Goal: Task Accomplishment & Management: Manage account settings

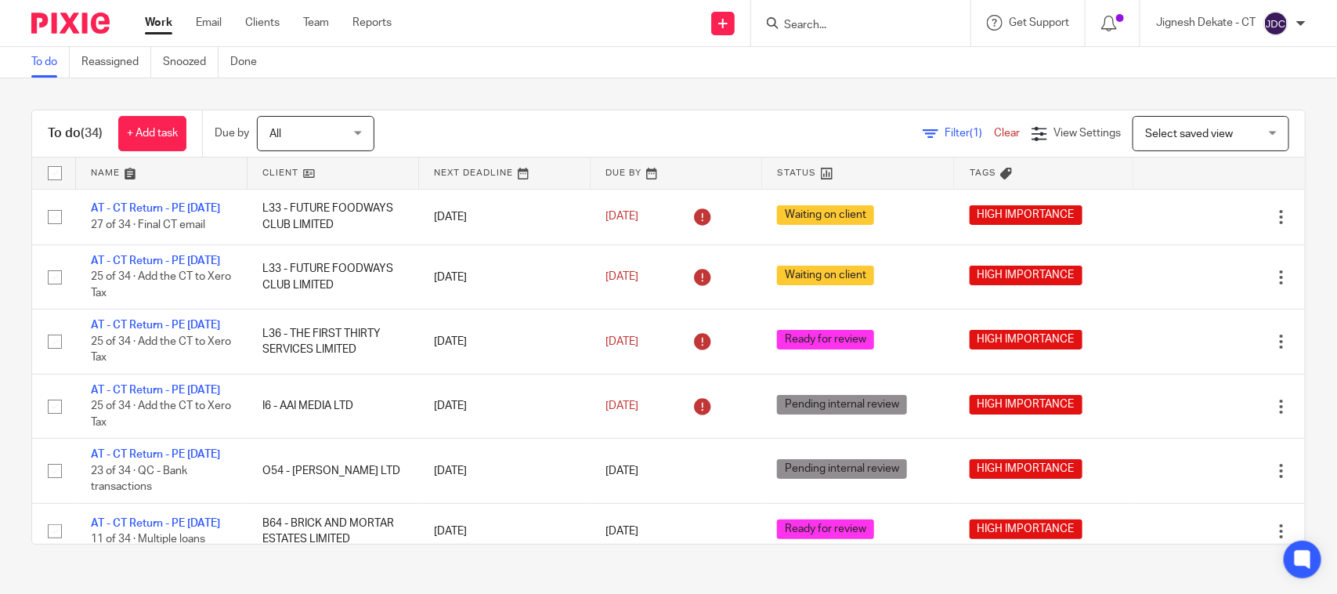
click at [40, 55] on link "To do" at bounding box center [50, 62] width 38 height 31
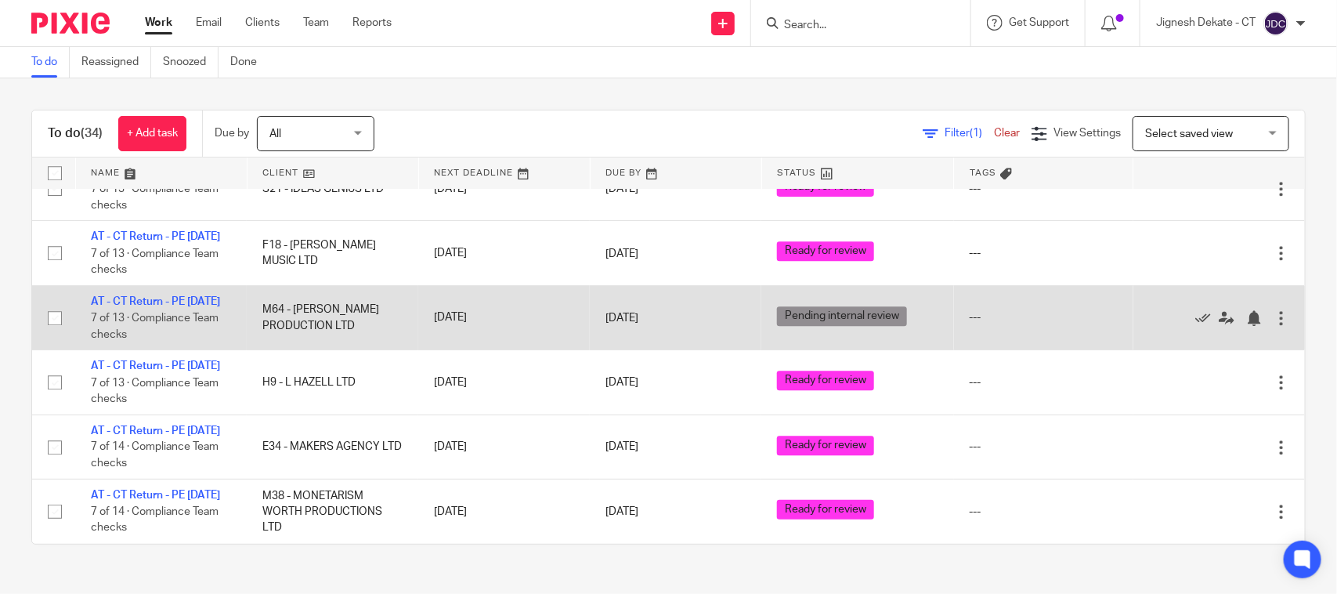
scroll to position [1857, 0]
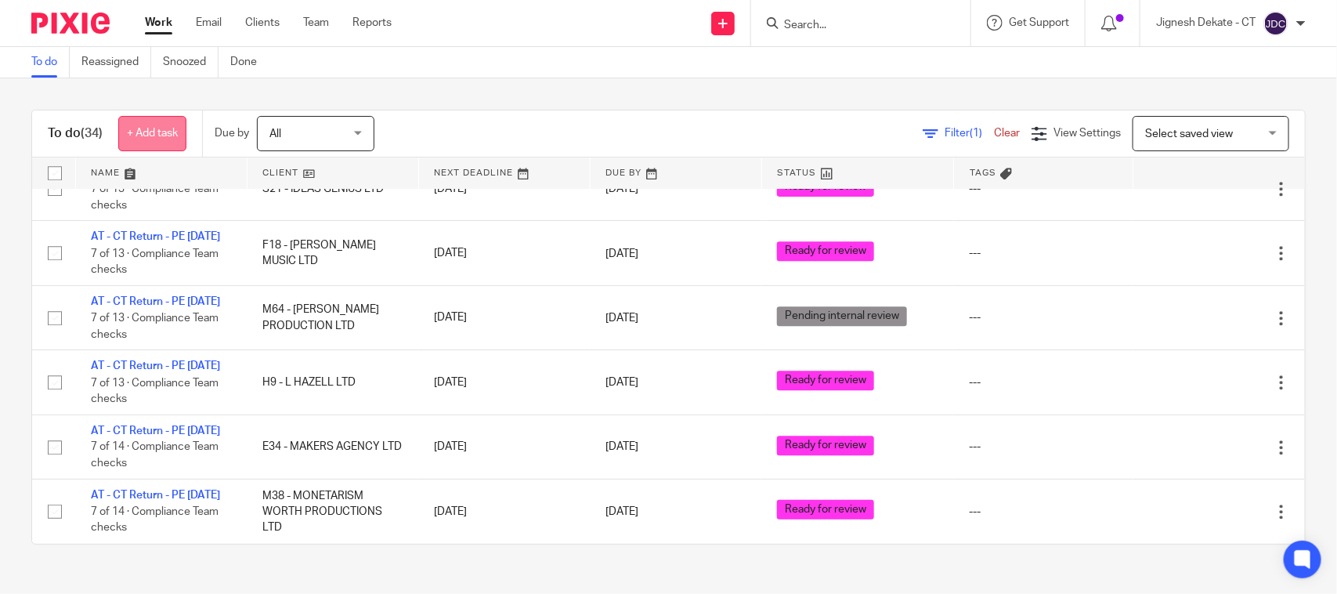
click at [150, 129] on link "+ Add task" at bounding box center [152, 133] width 68 height 35
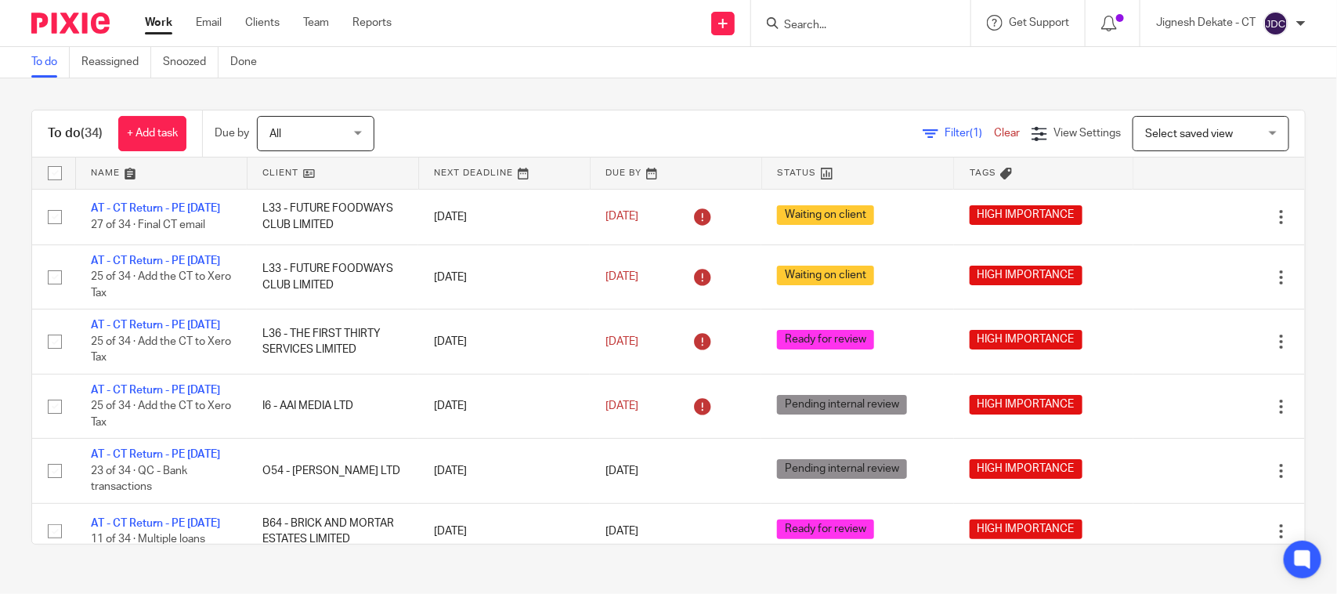
click at [824, 29] on input "Search" at bounding box center [852, 26] width 141 height 14
click at [782, 25] on input "Search" at bounding box center [852, 26] width 141 height 14
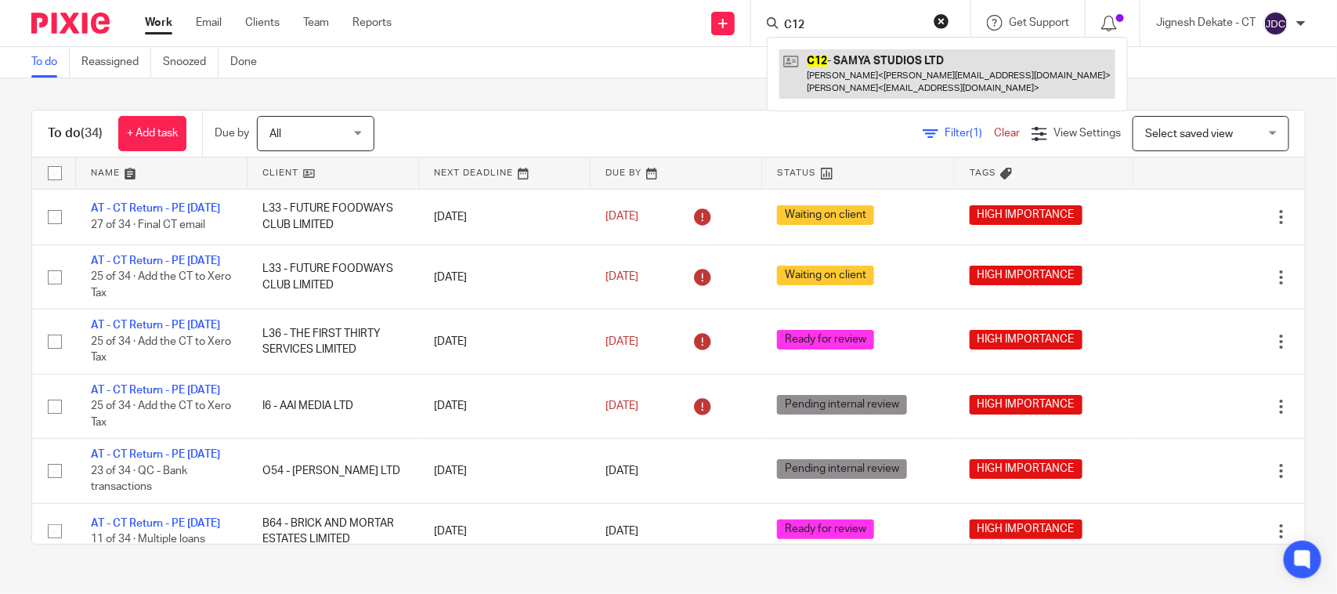
type input "C12"
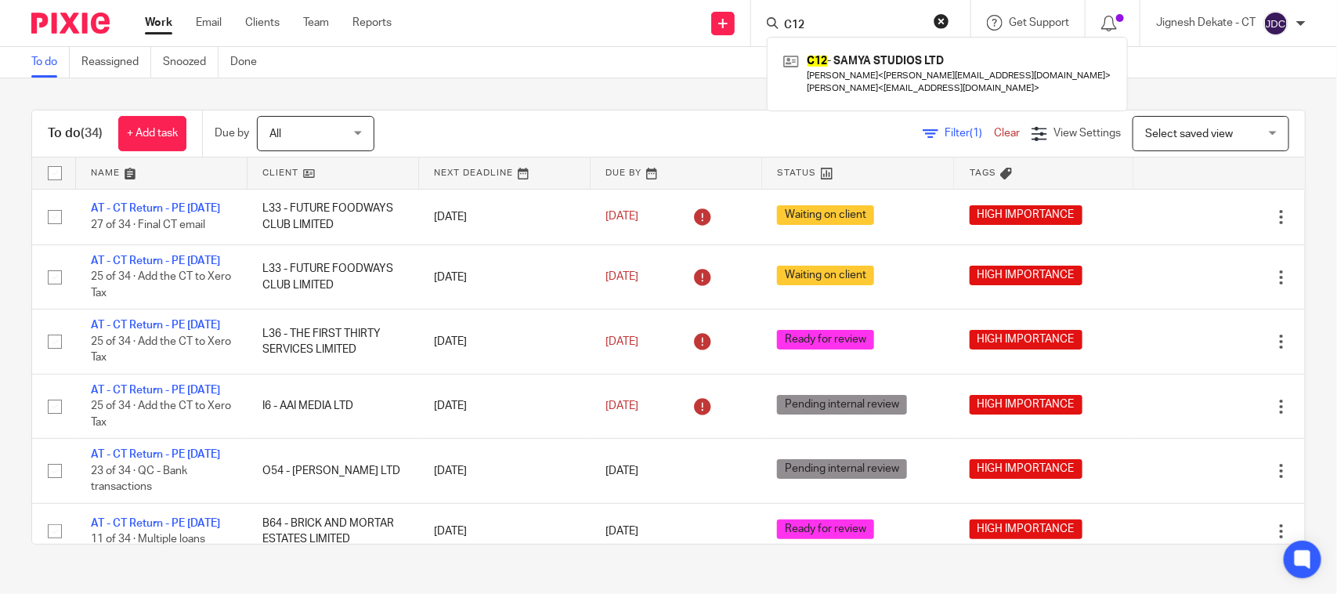
click at [941, 13] on button "reset" at bounding box center [941, 21] width 16 height 16
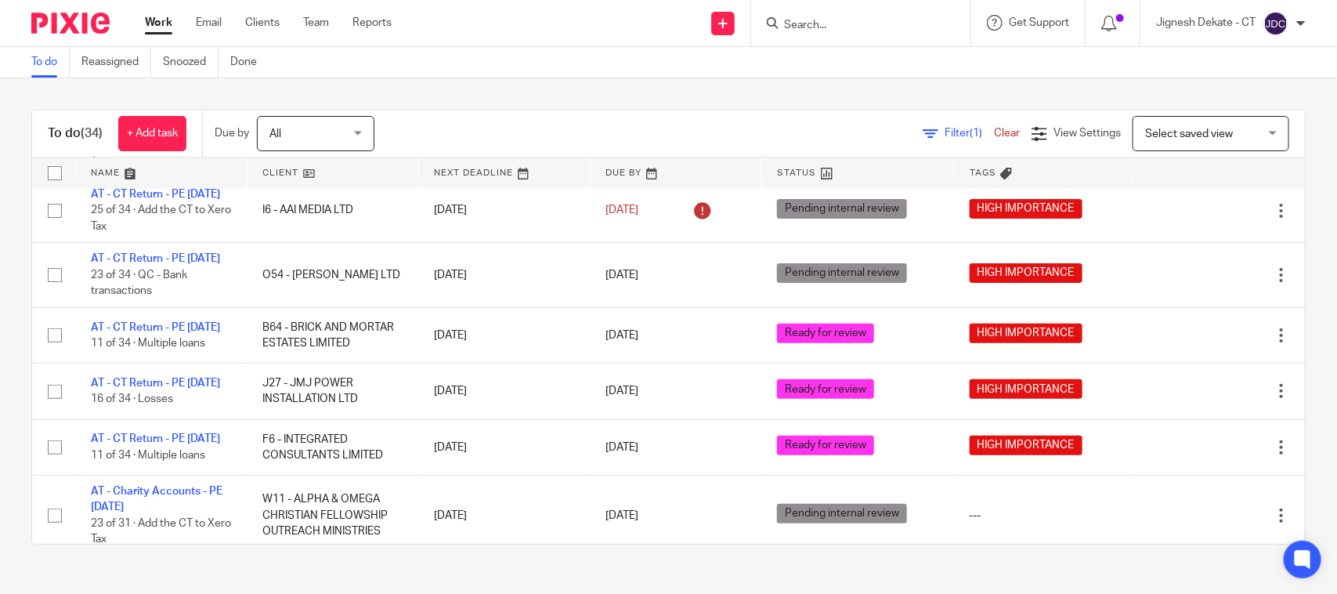
scroll to position [294, 0]
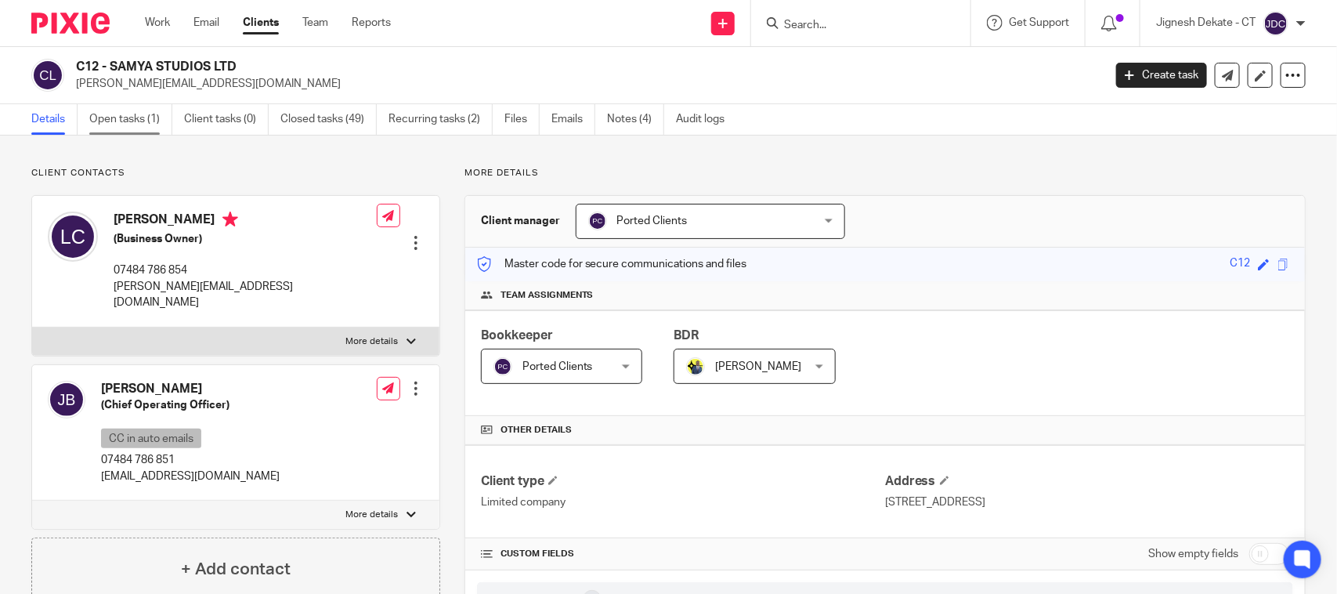
click at [139, 118] on link "Open tasks (1)" at bounding box center [130, 119] width 83 height 31
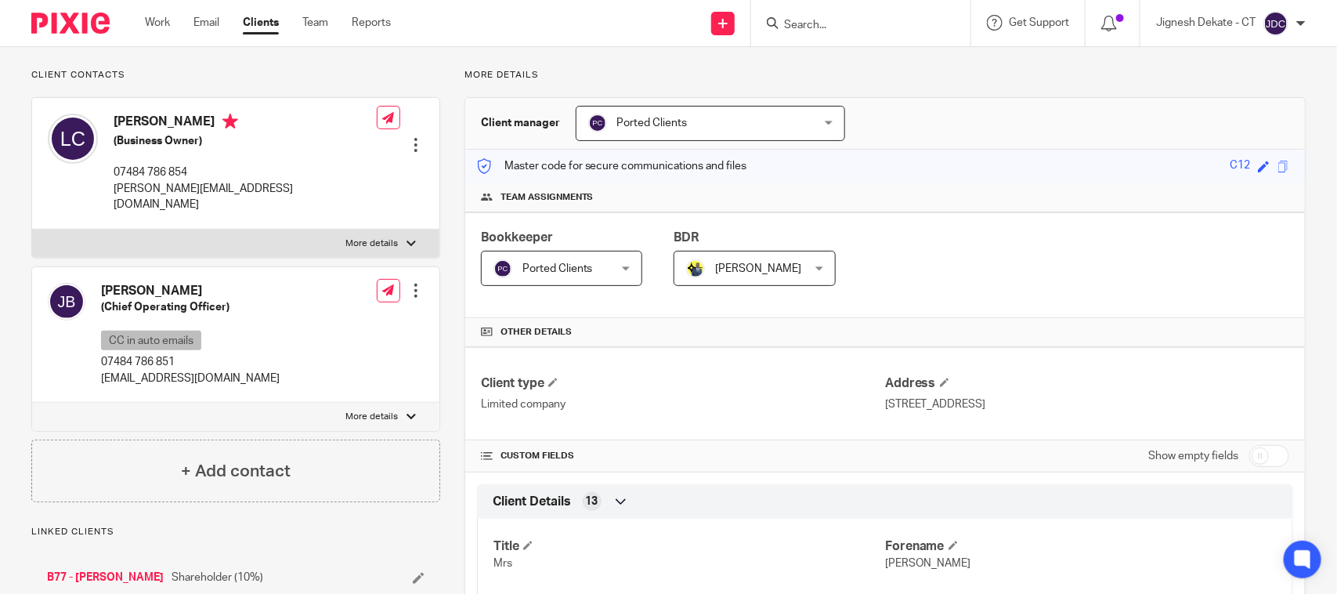
scroll to position [161, 0]
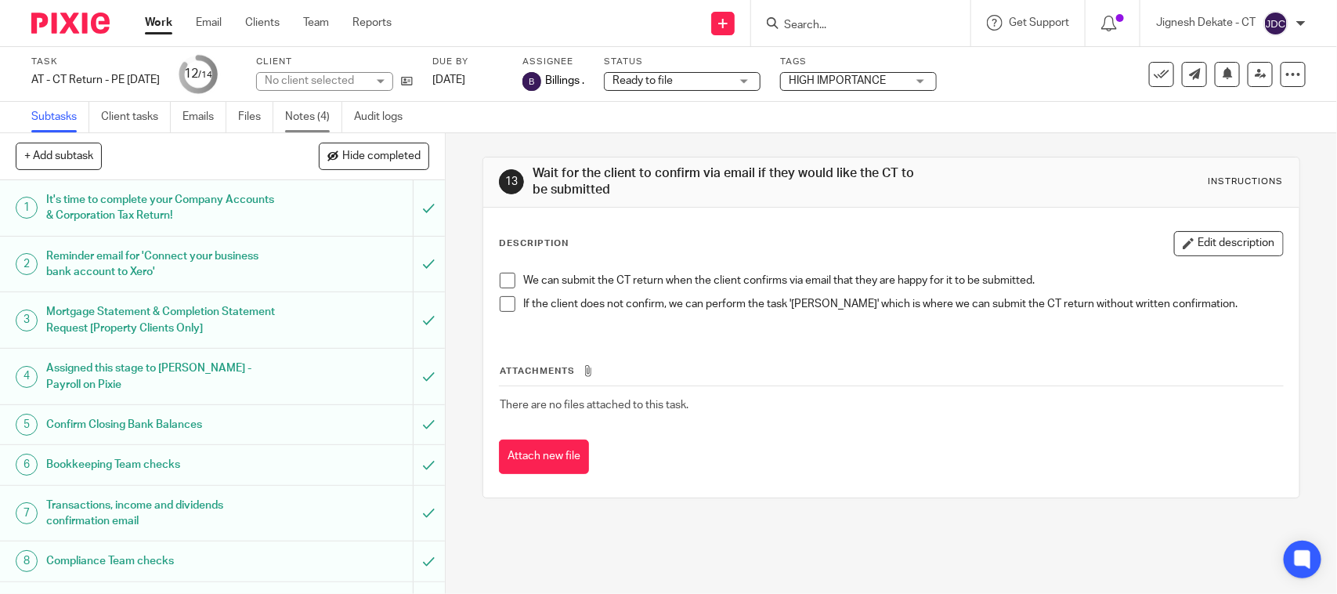
click at [319, 117] on link "Notes (4)" at bounding box center [313, 117] width 57 height 31
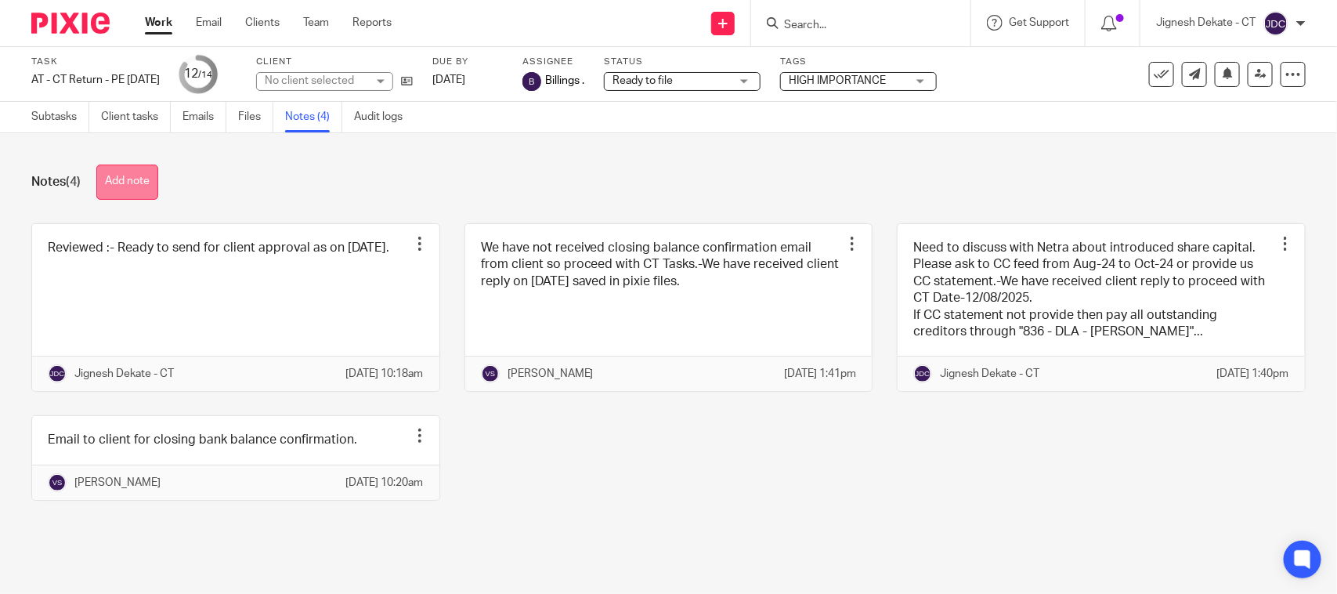
click at [129, 182] on button "Add note" at bounding box center [127, 181] width 62 height 35
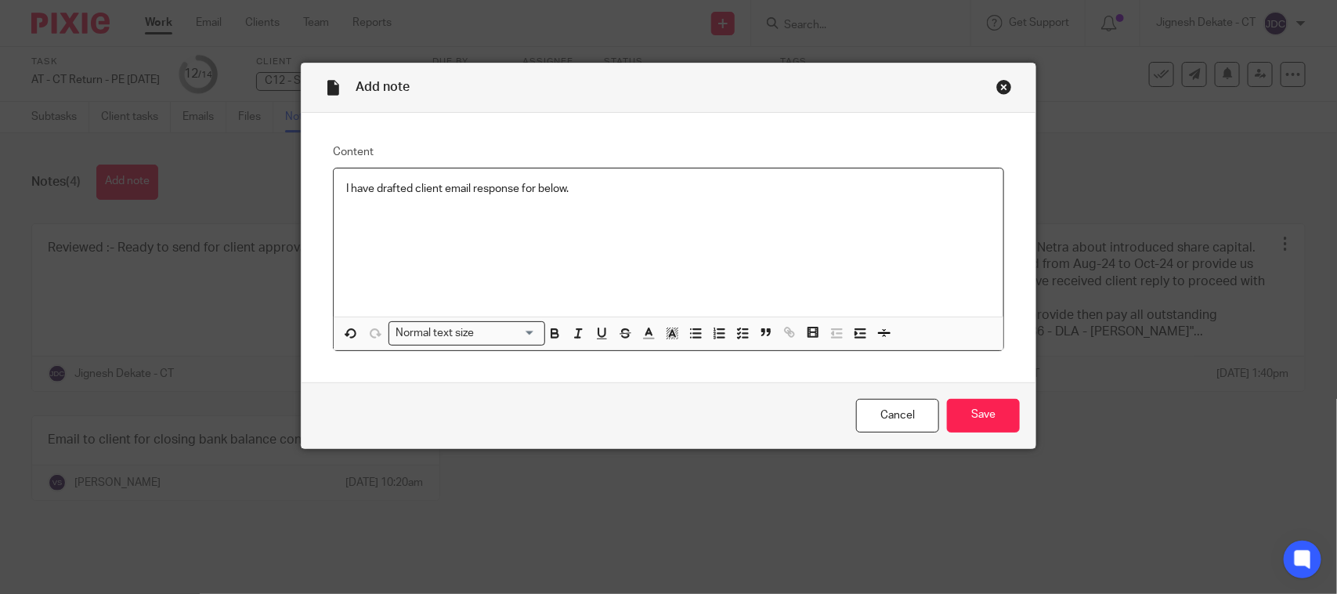
click at [393, 213] on p at bounding box center [668, 220] width 645 height 16
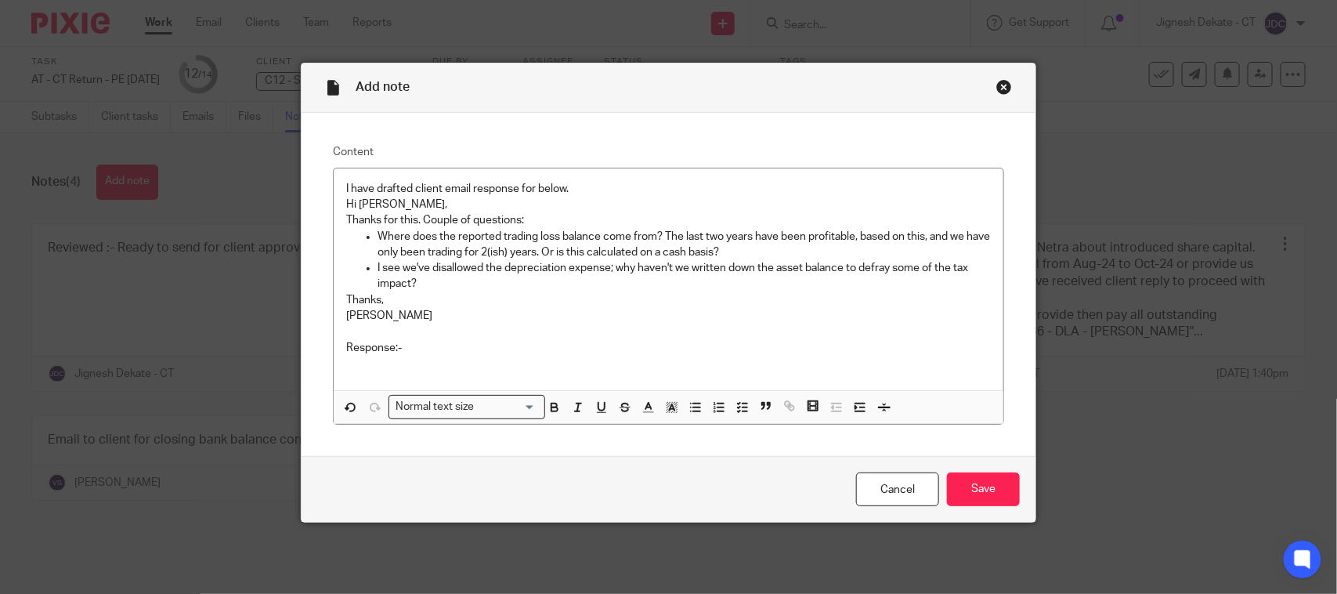
click at [401, 356] on p at bounding box center [668, 364] width 645 height 16
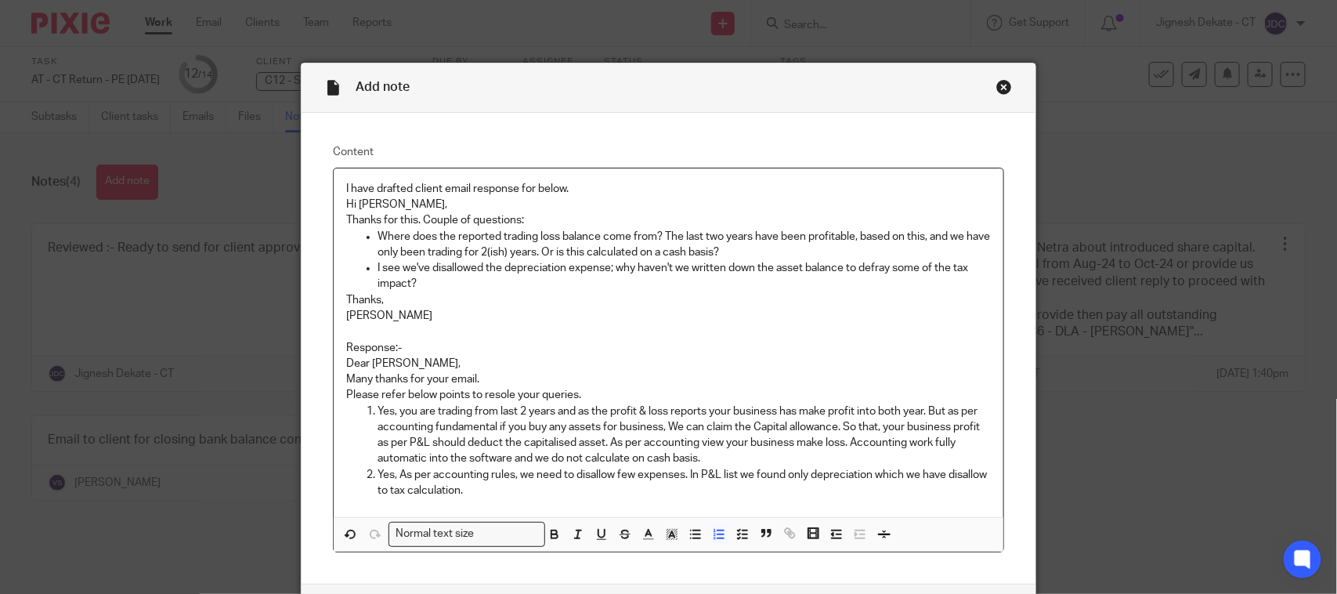
click at [410, 345] on p "Response:-" at bounding box center [668, 348] width 645 height 16
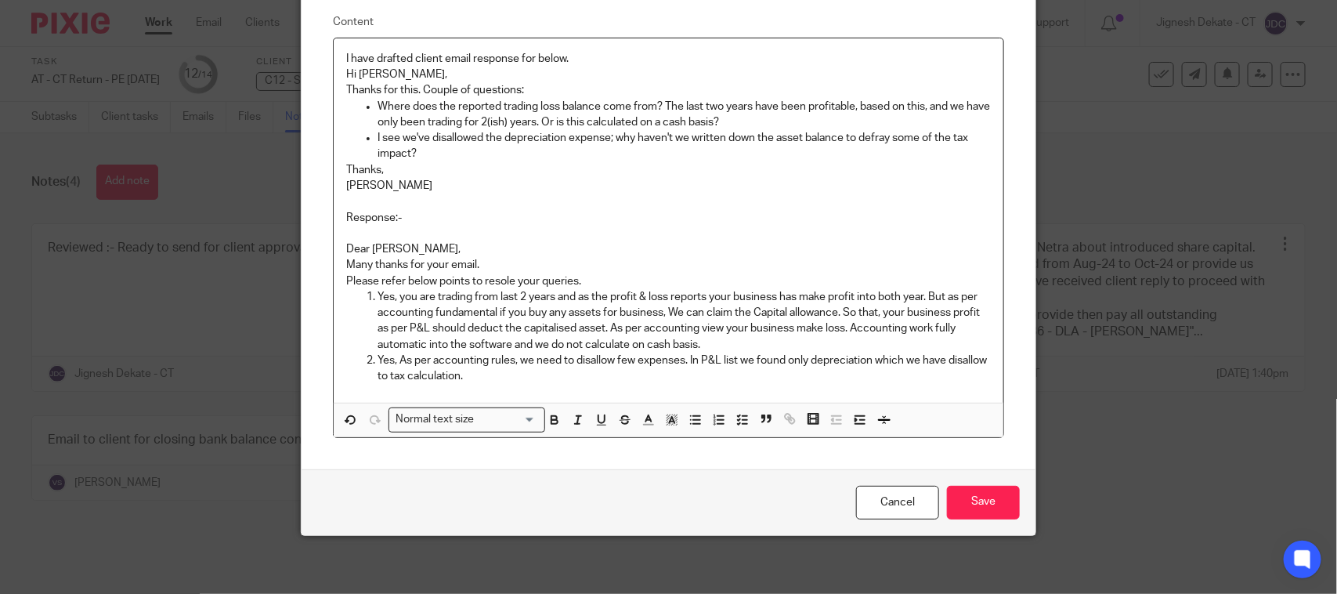
scroll to position [135, 0]
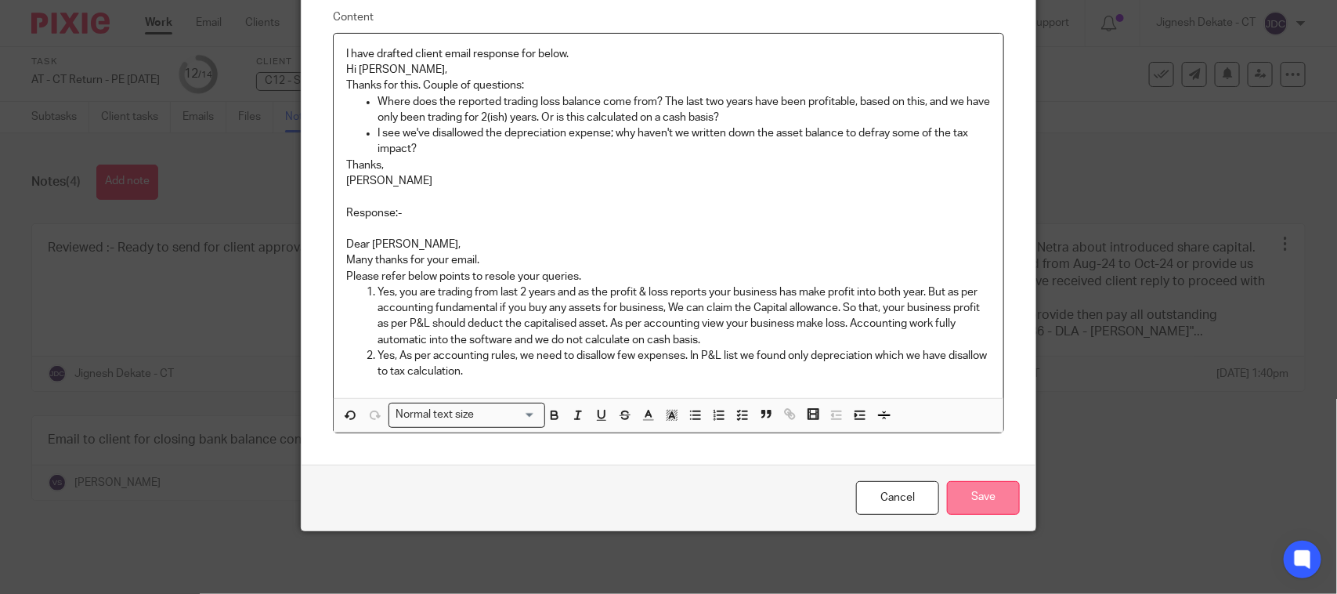
click at [983, 490] on input "Save" at bounding box center [983, 498] width 73 height 34
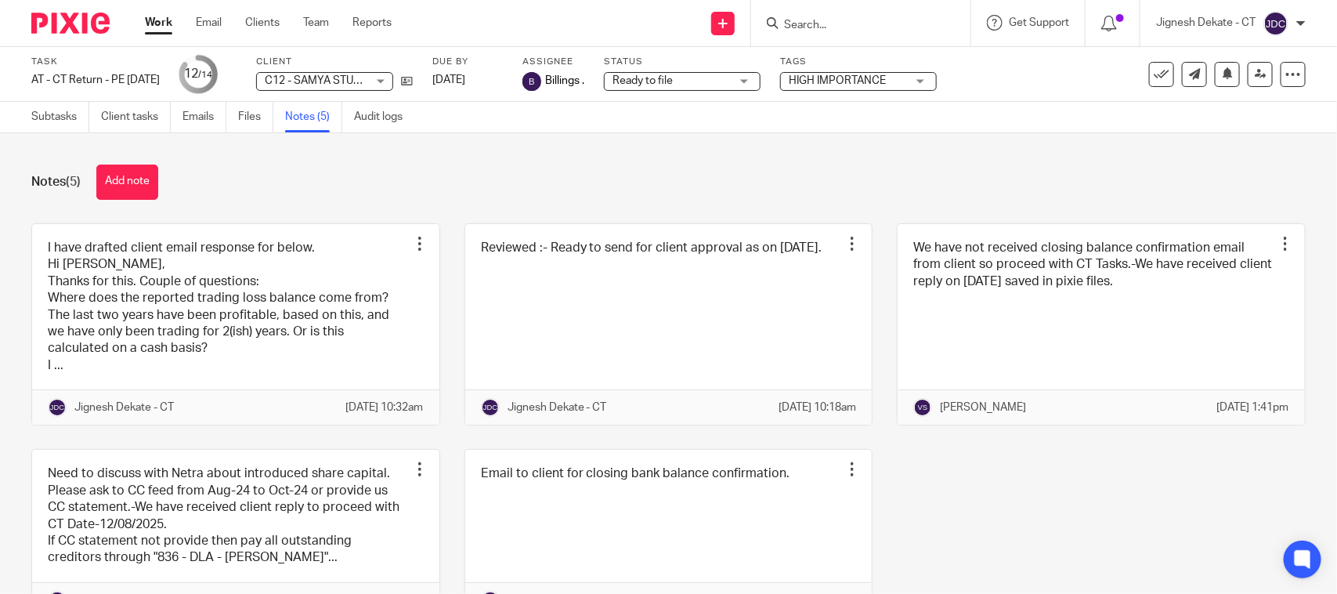
click at [394, 182] on div "Notes (5) Add note" at bounding box center [668, 181] width 1274 height 35
click at [808, 23] on input "Search" at bounding box center [852, 26] width 141 height 14
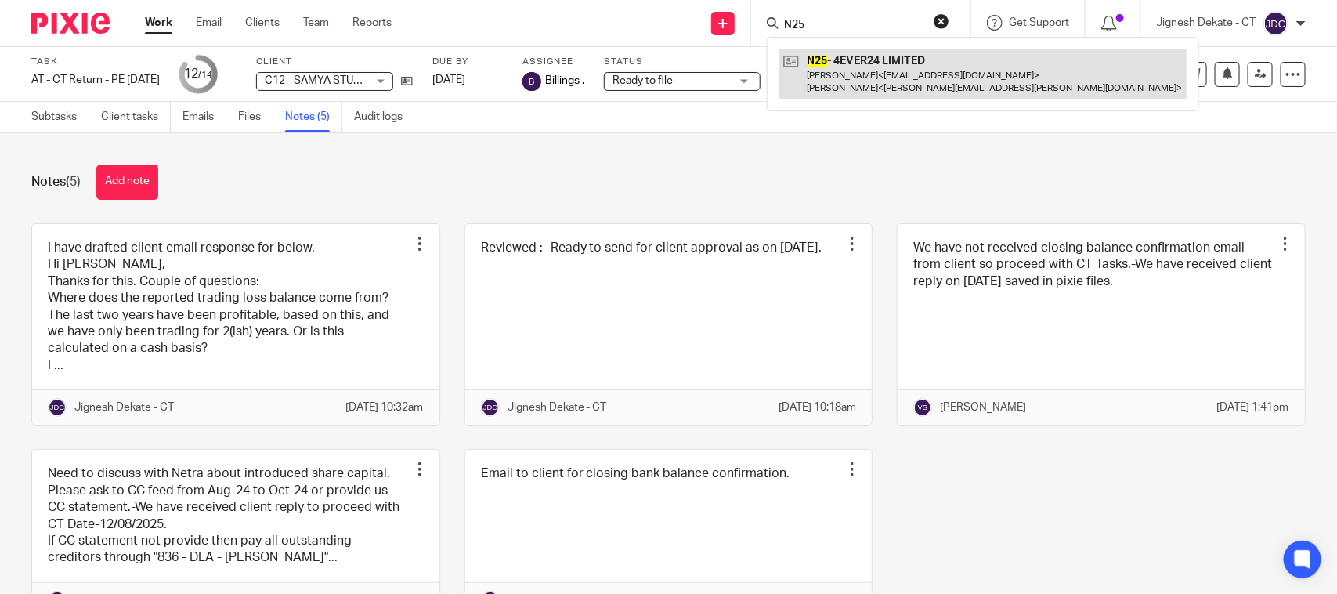
type input "N25"
click at [852, 68] on link at bounding box center [982, 73] width 407 height 49
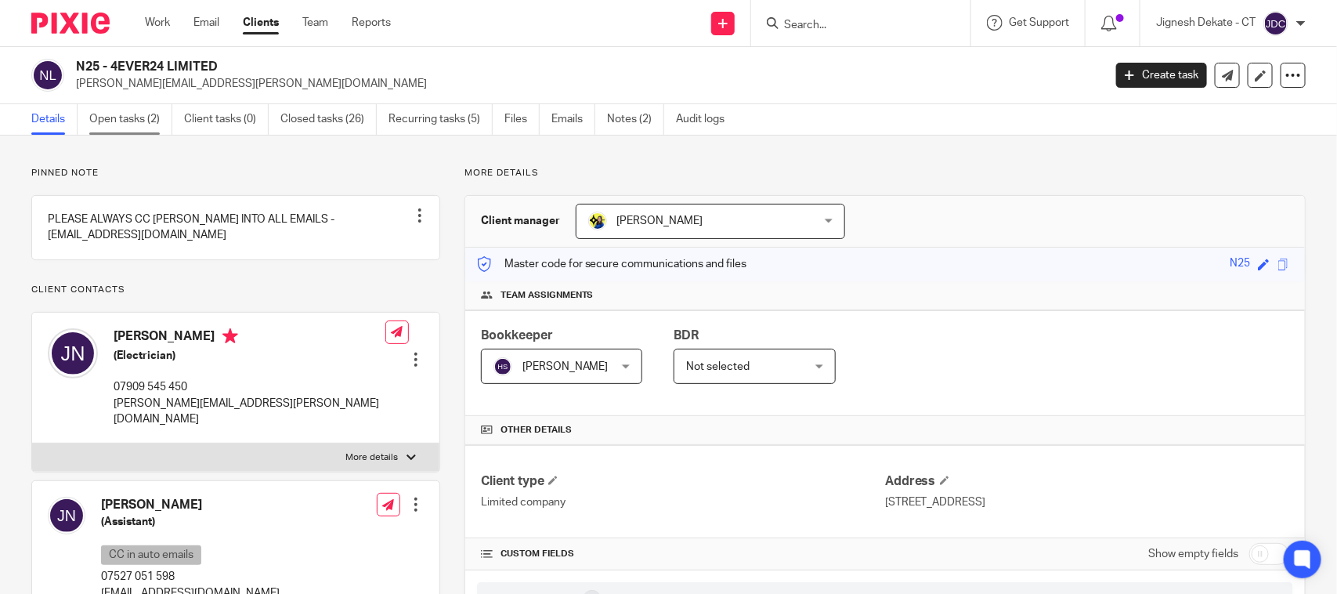
click at [131, 128] on link "Open tasks (2)" at bounding box center [130, 119] width 83 height 31
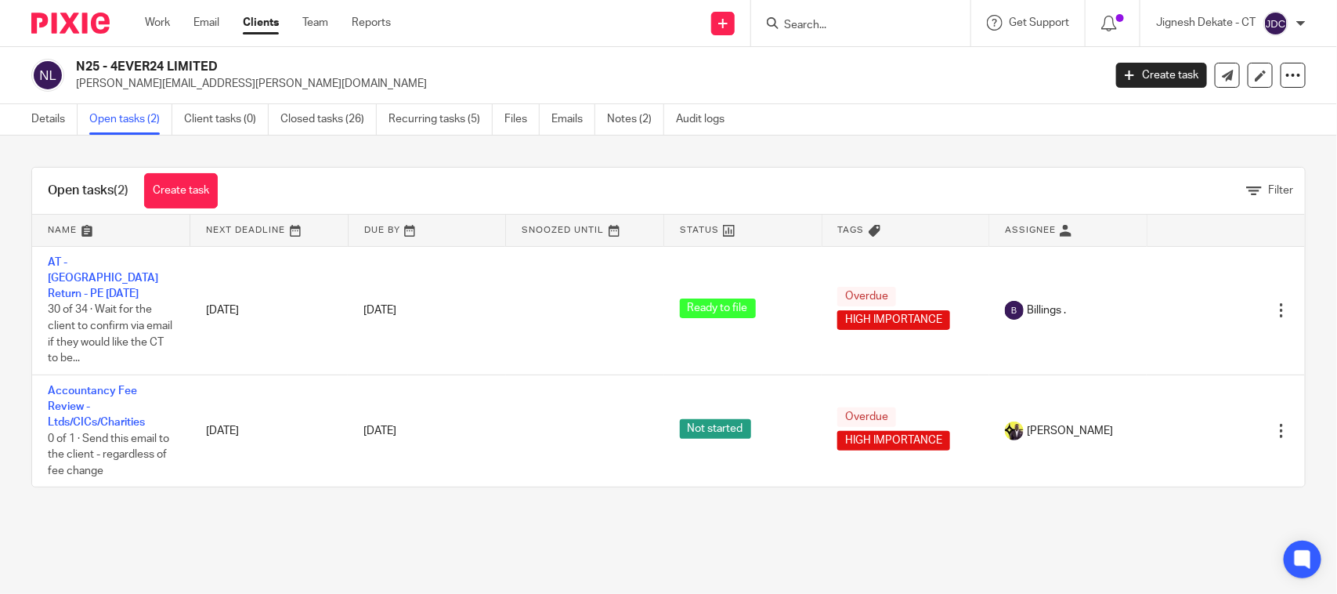
click at [789, 24] on input "Search" at bounding box center [852, 26] width 141 height 14
click at [800, 19] on input "Search" at bounding box center [852, 26] width 141 height 14
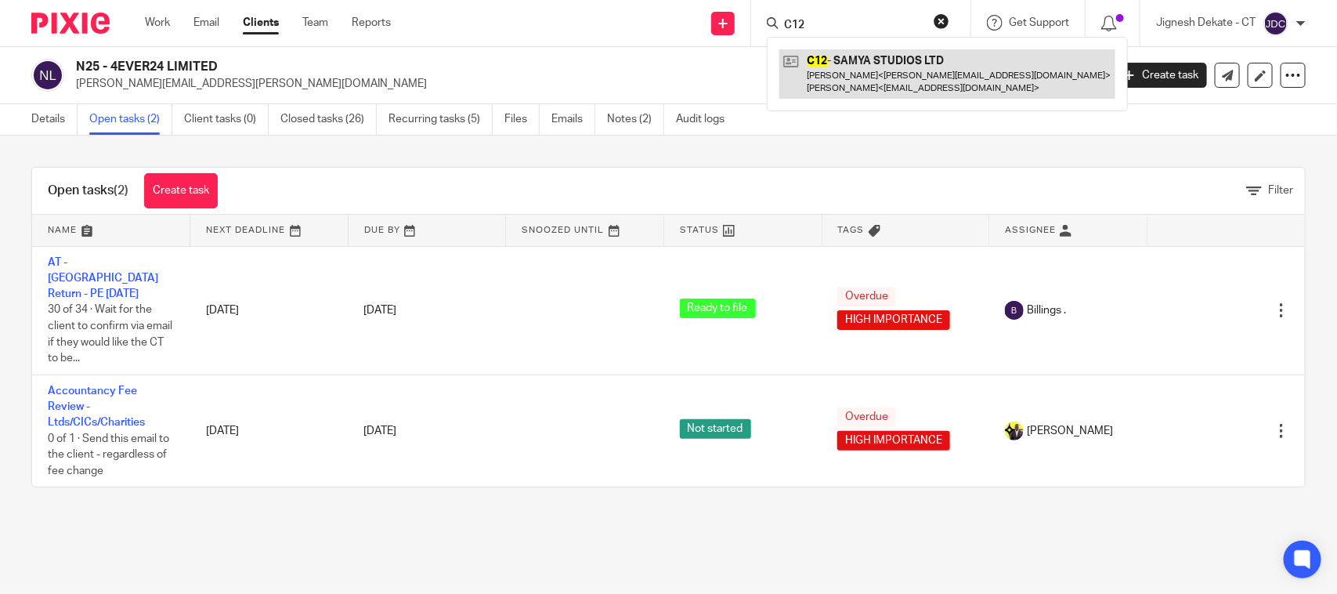
type input "C12"
click at [826, 67] on link at bounding box center [947, 73] width 336 height 49
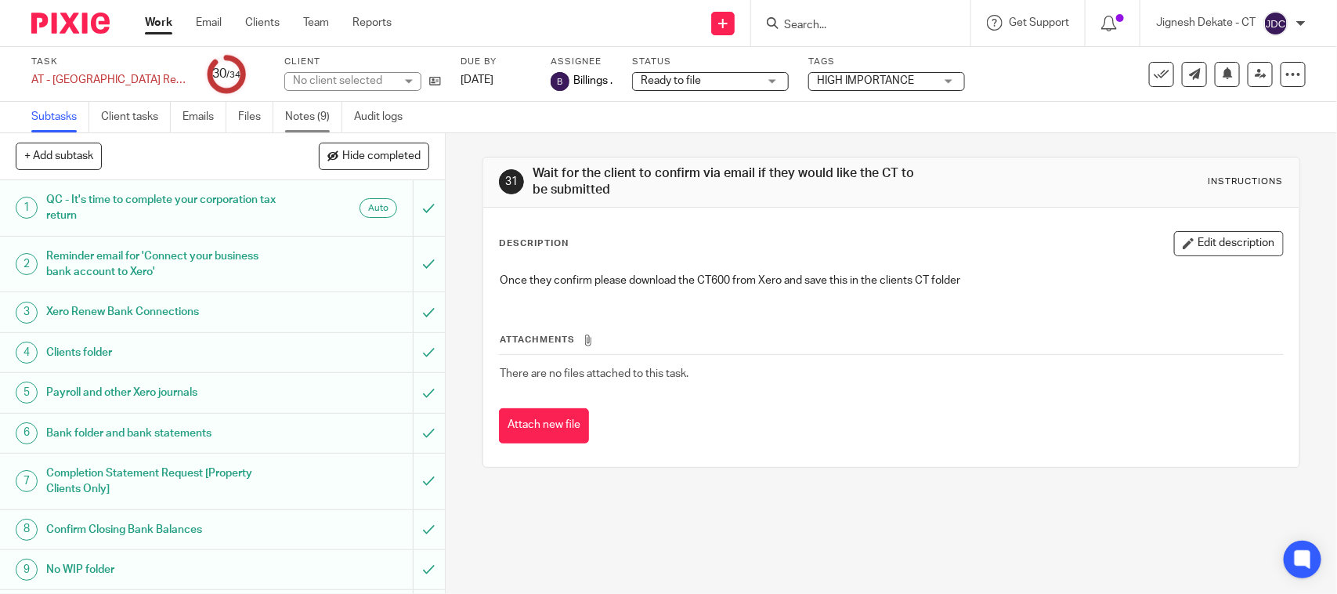
click at [316, 111] on link "Notes (9)" at bounding box center [313, 117] width 57 height 31
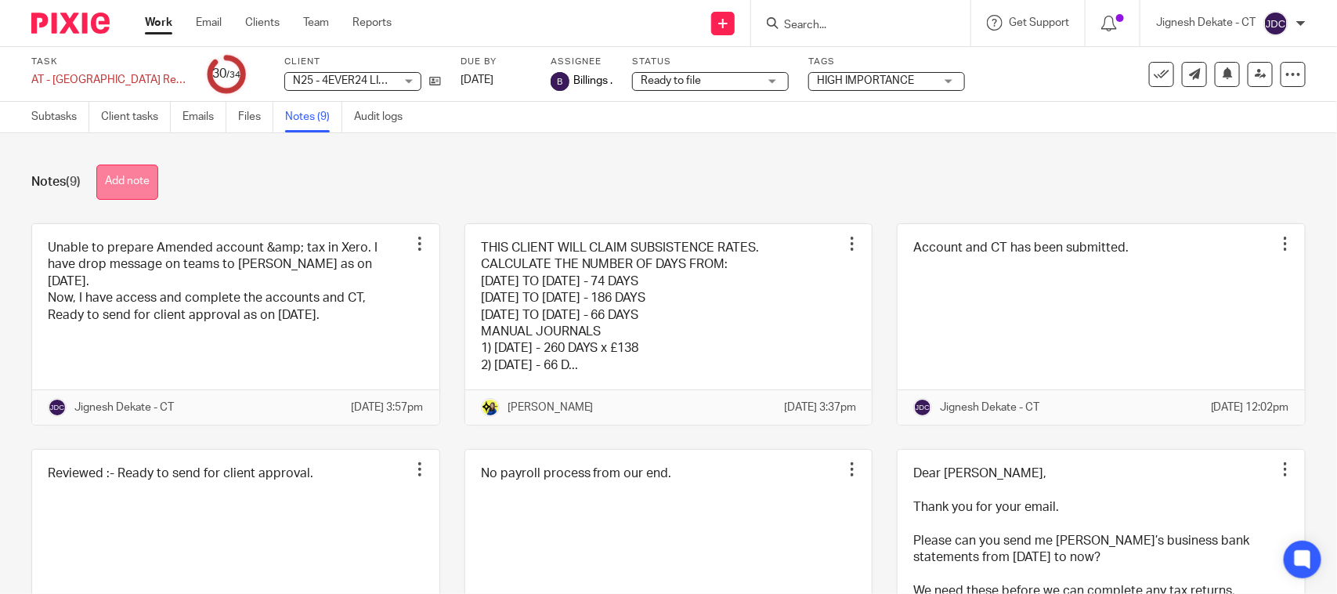
click at [141, 177] on button "Add note" at bounding box center [127, 181] width 62 height 35
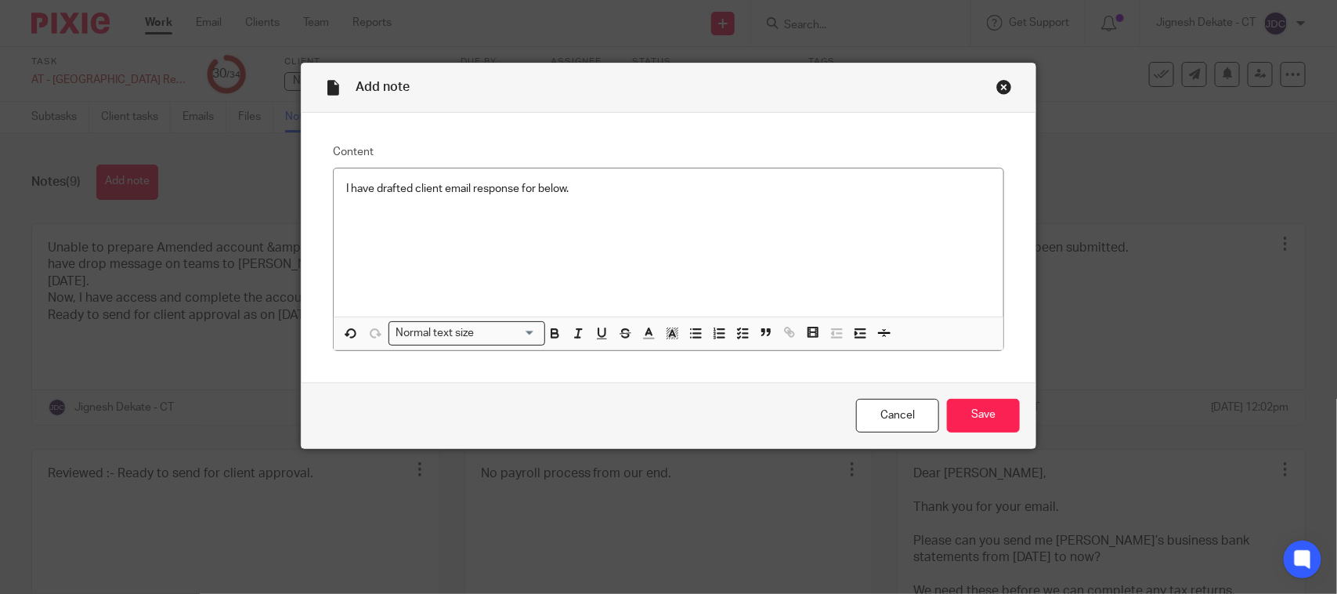
click at [572, 229] on div "I have drafted client email response for below." at bounding box center [669, 242] width 670 height 148
click at [525, 208] on p at bounding box center [668, 205] width 645 height 16
paste div
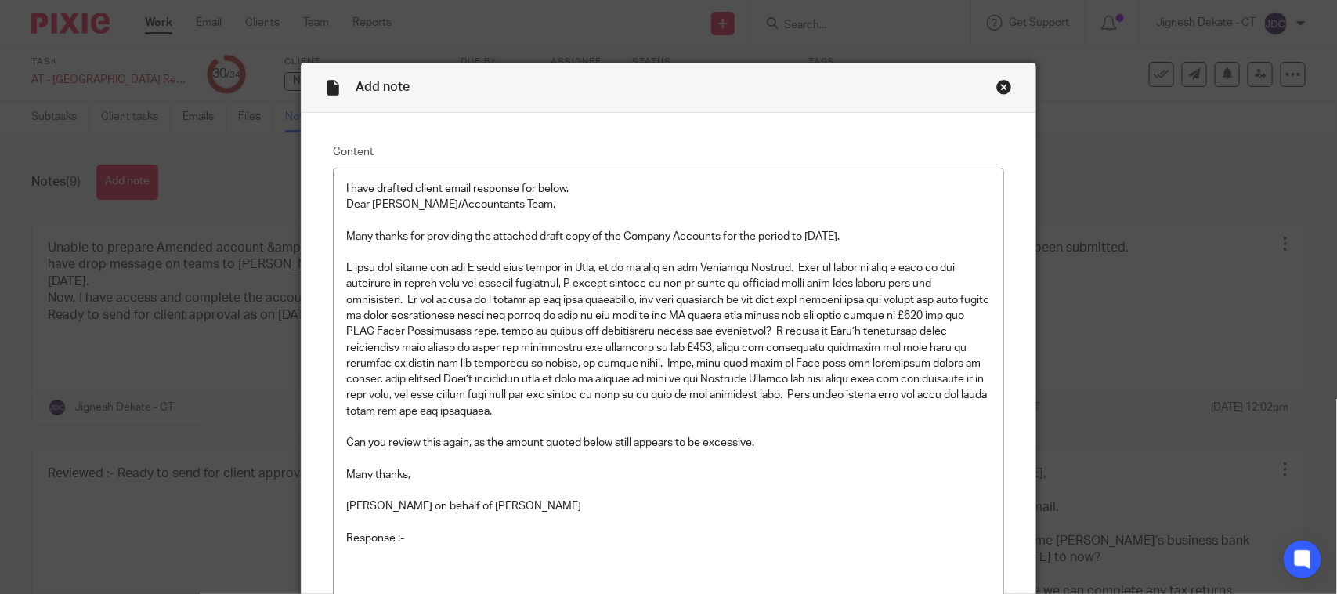
click at [429, 543] on p "Response :-" at bounding box center [668, 538] width 645 height 16
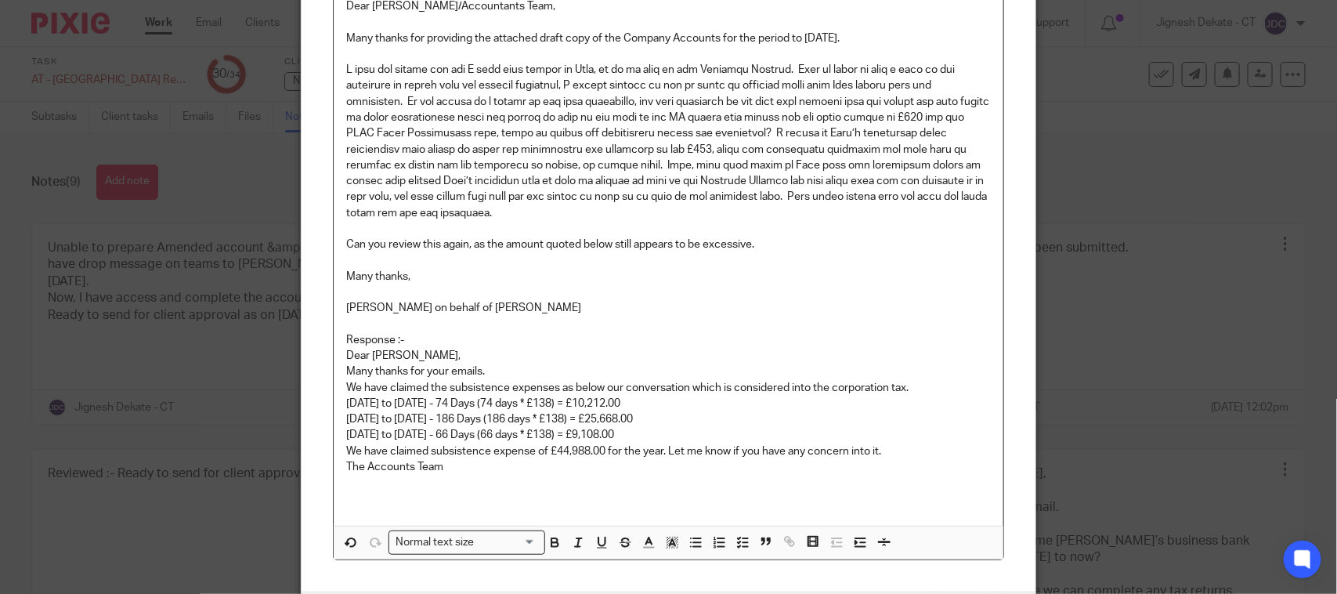
scroll to position [327, 0]
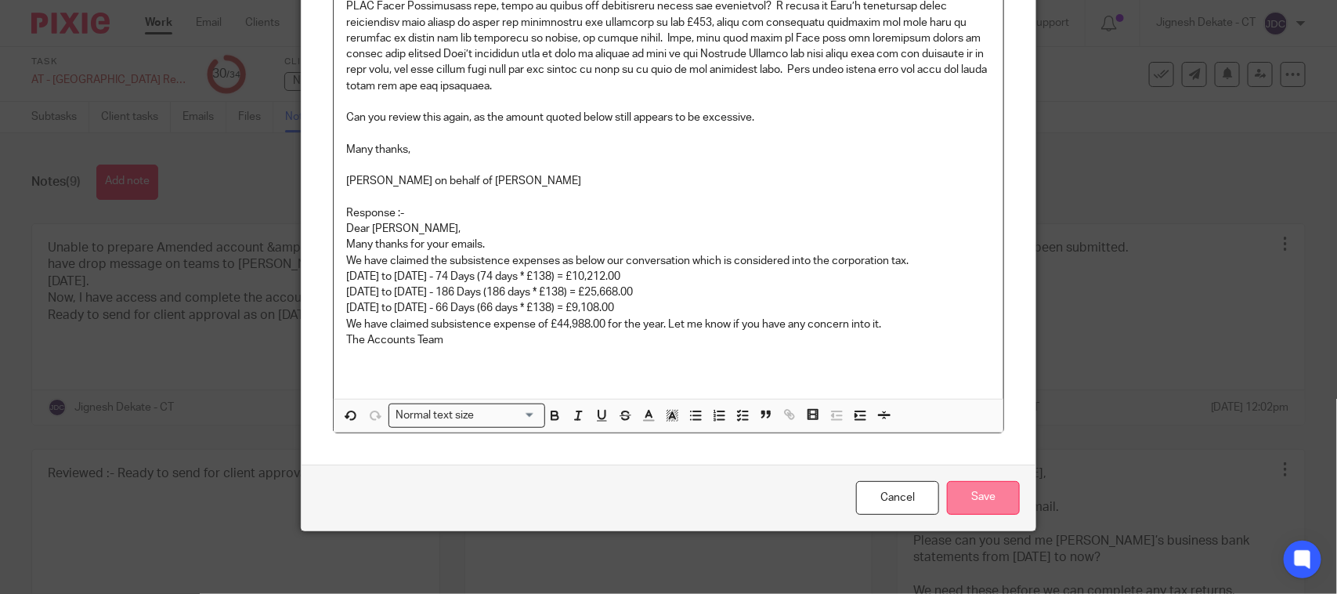
click at [977, 497] on input "Save" at bounding box center [983, 498] width 73 height 34
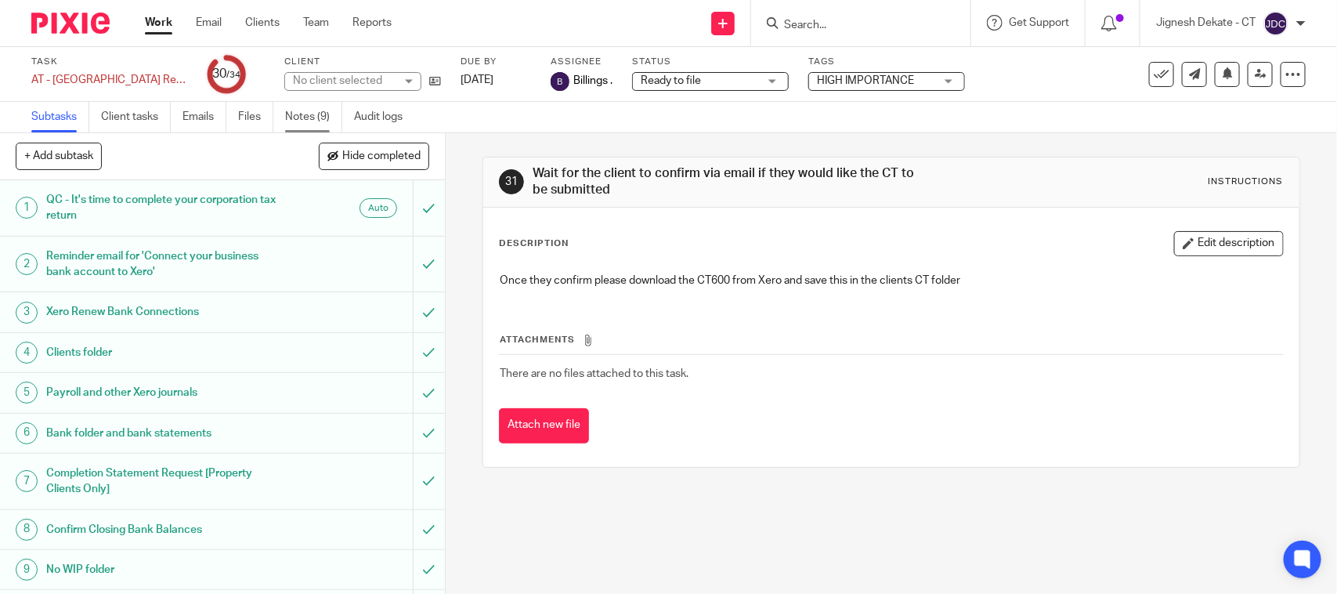
click at [304, 116] on link "Notes (9)" at bounding box center [313, 117] width 57 height 31
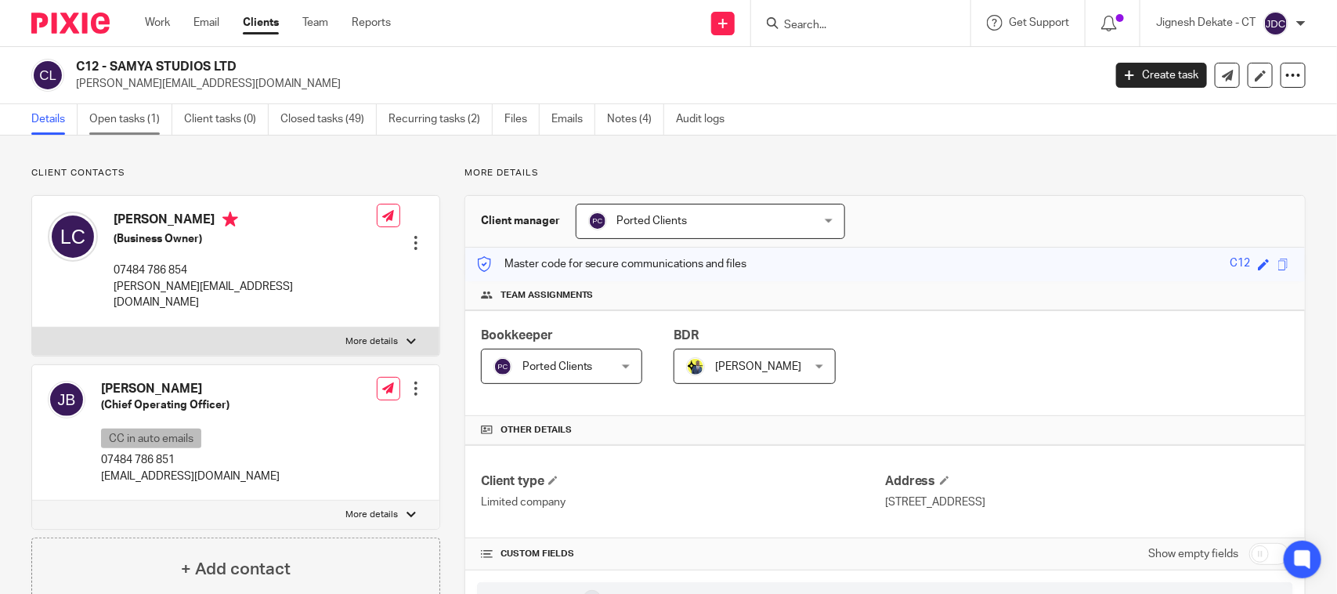
click at [112, 117] on link "Open tasks (1)" at bounding box center [130, 119] width 83 height 31
click at [126, 123] on link "Open tasks (1)" at bounding box center [130, 119] width 83 height 31
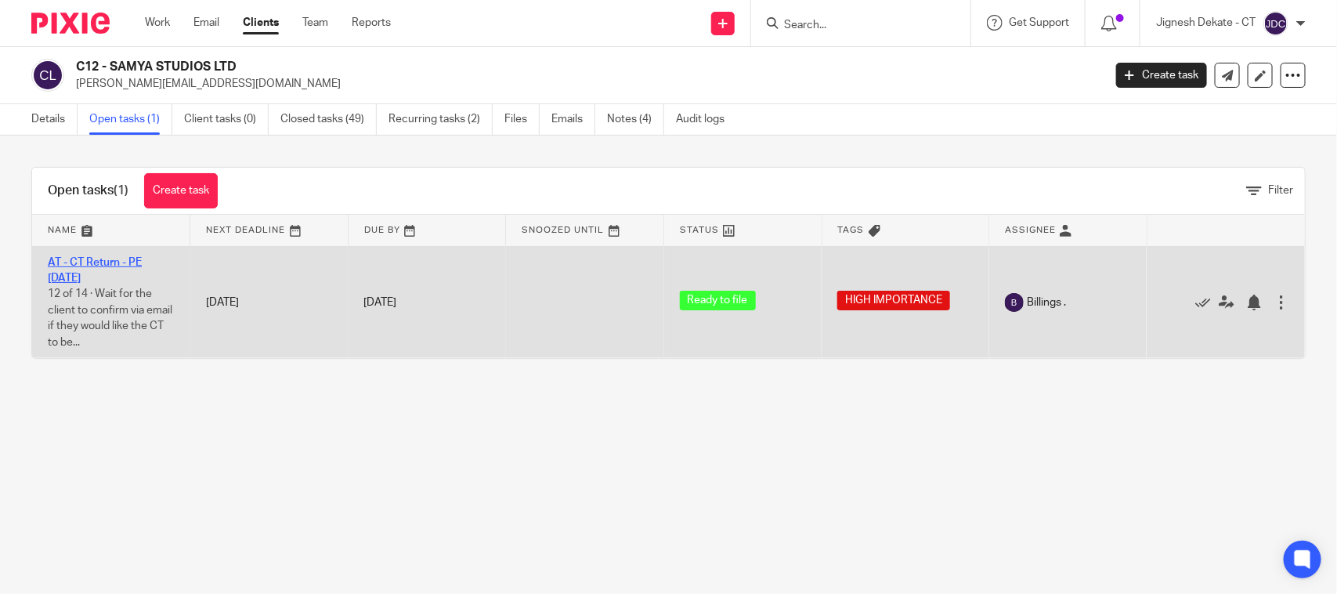
click at [118, 264] on link "AT - CT Return - PE [DATE]" at bounding box center [95, 270] width 94 height 27
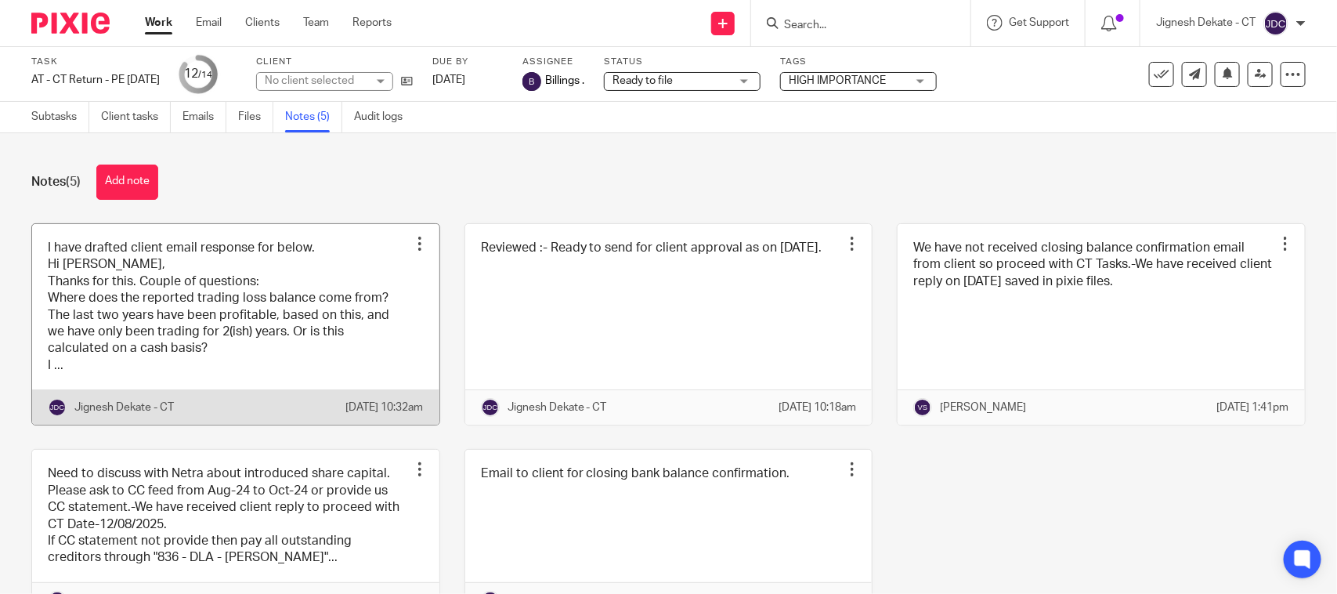
click at [133, 351] on link at bounding box center [235, 324] width 407 height 201
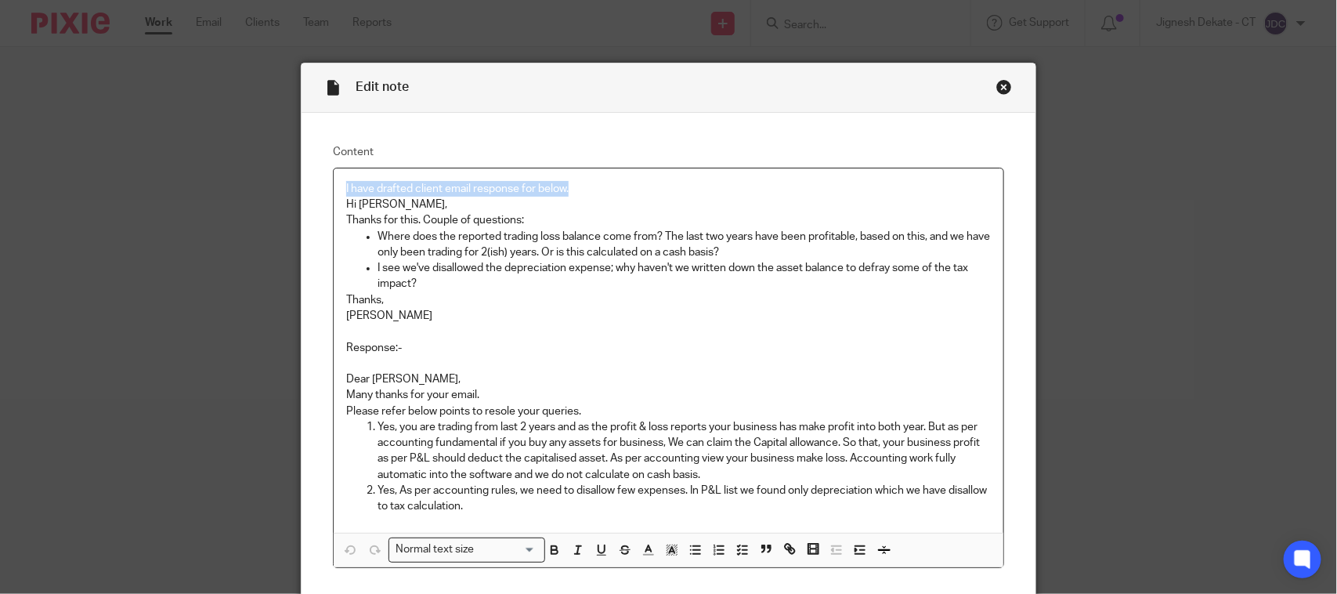
drag, startPoint x: 562, startPoint y: 196, endPoint x: 161, endPoint y: 196, distance: 401.0
click at [161, 196] on div "Edit note Content I have drafted client email response for below. Hi Yemi, Than…" at bounding box center [668, 297] width 1337 height 594
copy p "I have drafted client email response for below."
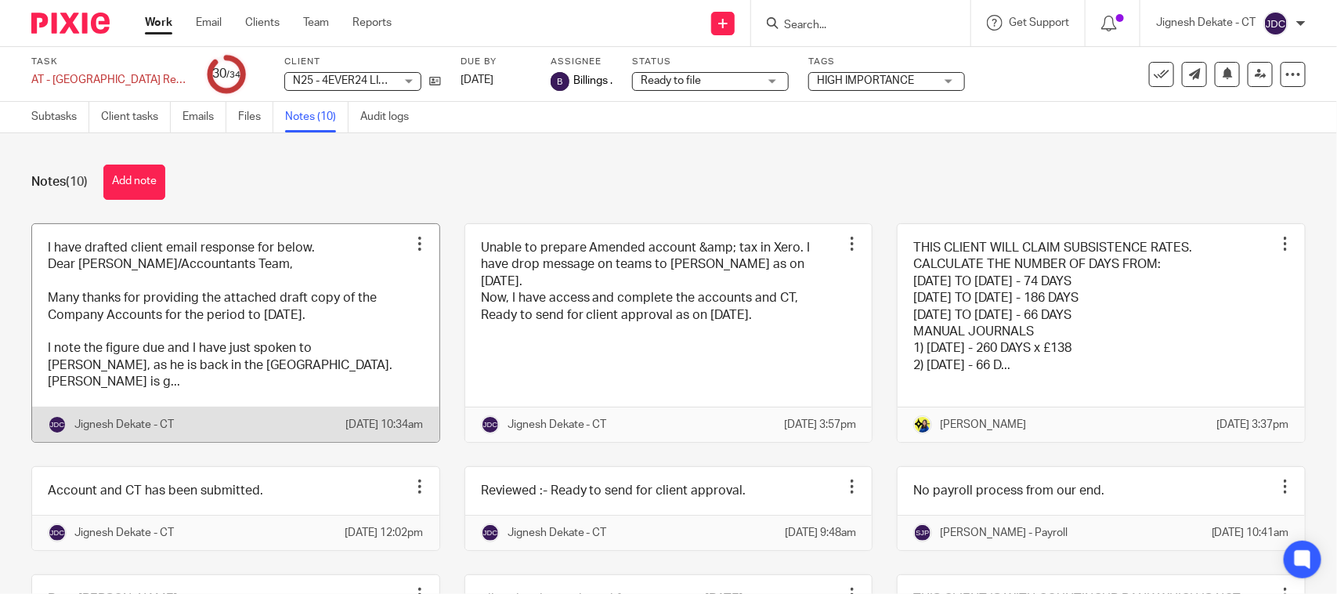
click at [157, 313] on link at bounding box center [235, 333] width 407 height 218
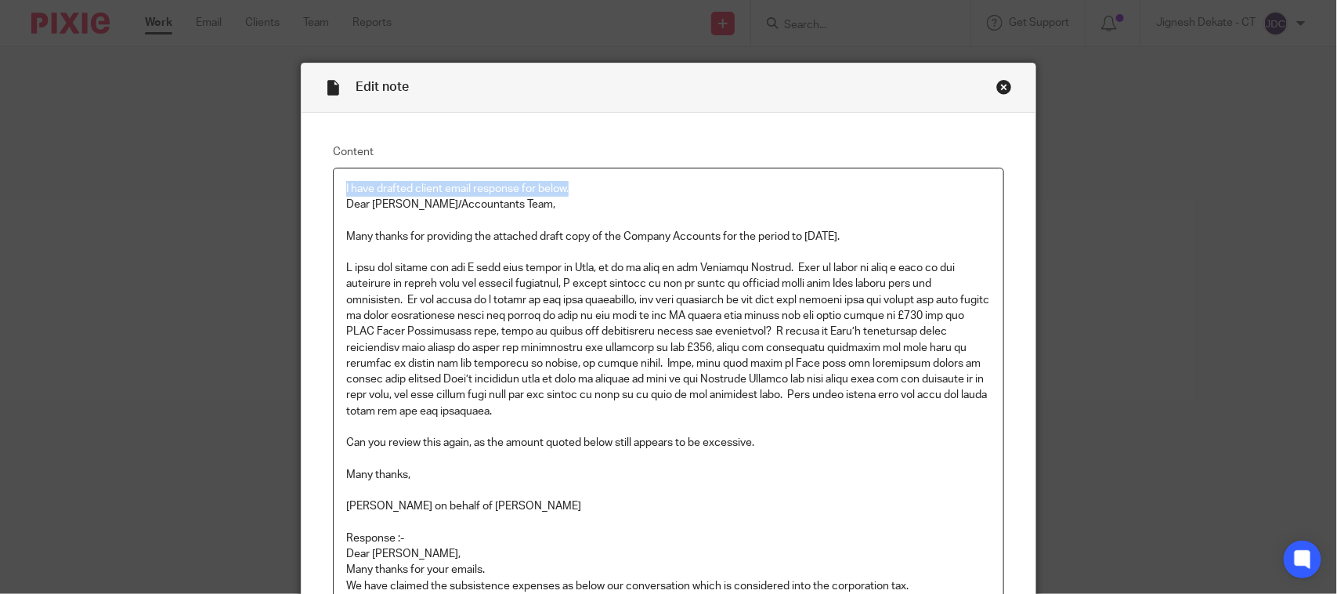
drag, startPoint x: 615, startPoint y: 190, endPoint x: 237, endPoint y: 189, distance: 377.5
click at [237, 189] on div "Edit note Content I have drafted client email response for below. Dear [PERSON_…" at bounding box center [668, 297] width 1337 height 594
copy p "I have drafted client email response for below."
click at [1002, 88] on div "Close this dialog window" at bounding box center [1004, 87] width 16 height 16
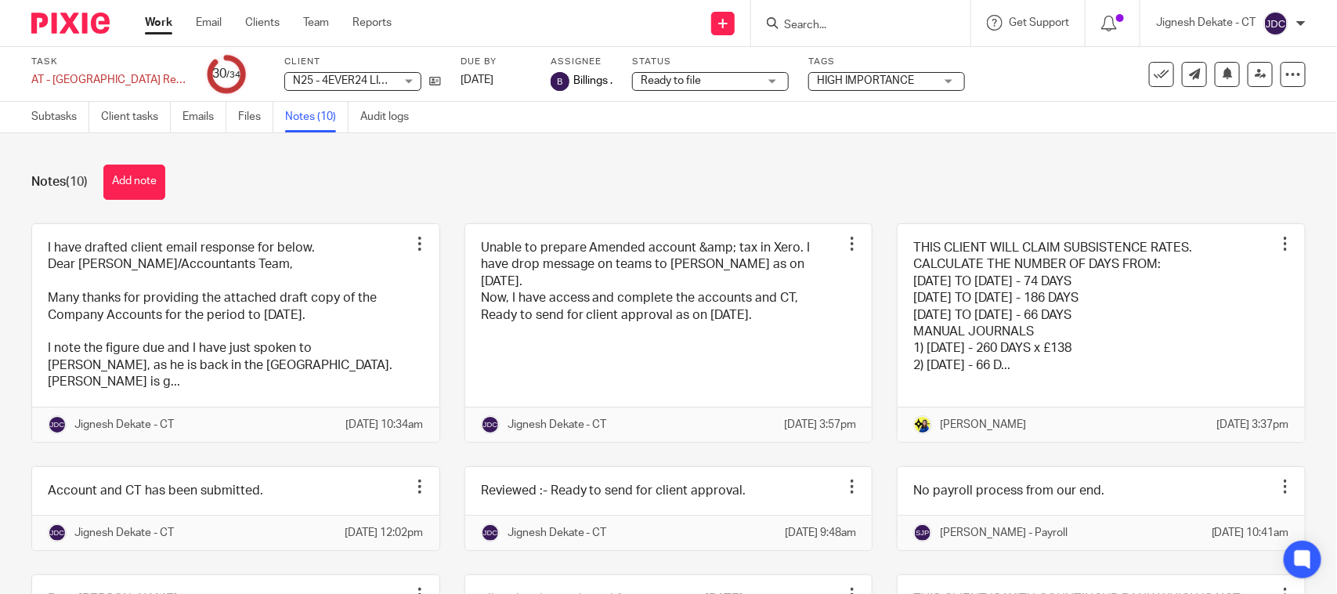
click at [825, 19] on input "Search" at bounding box center [852, 26] width 141 height 14
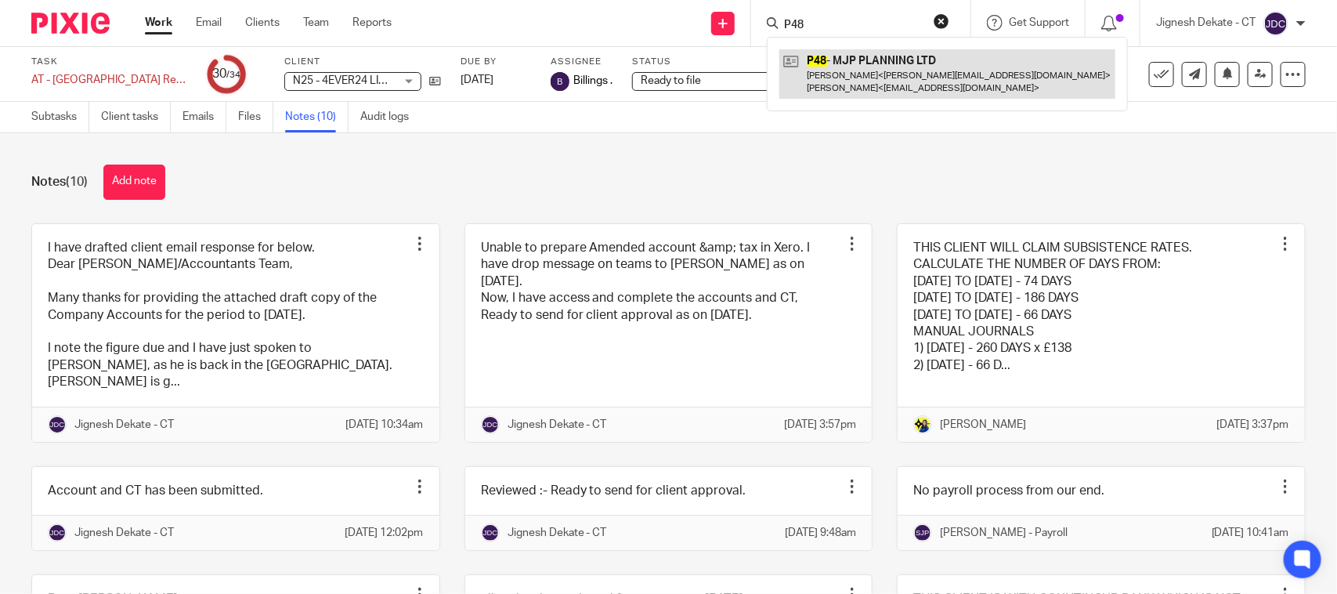
type input "P48"
click at [860, 79] on link at bounding box center [947, 73] width 336 height 49
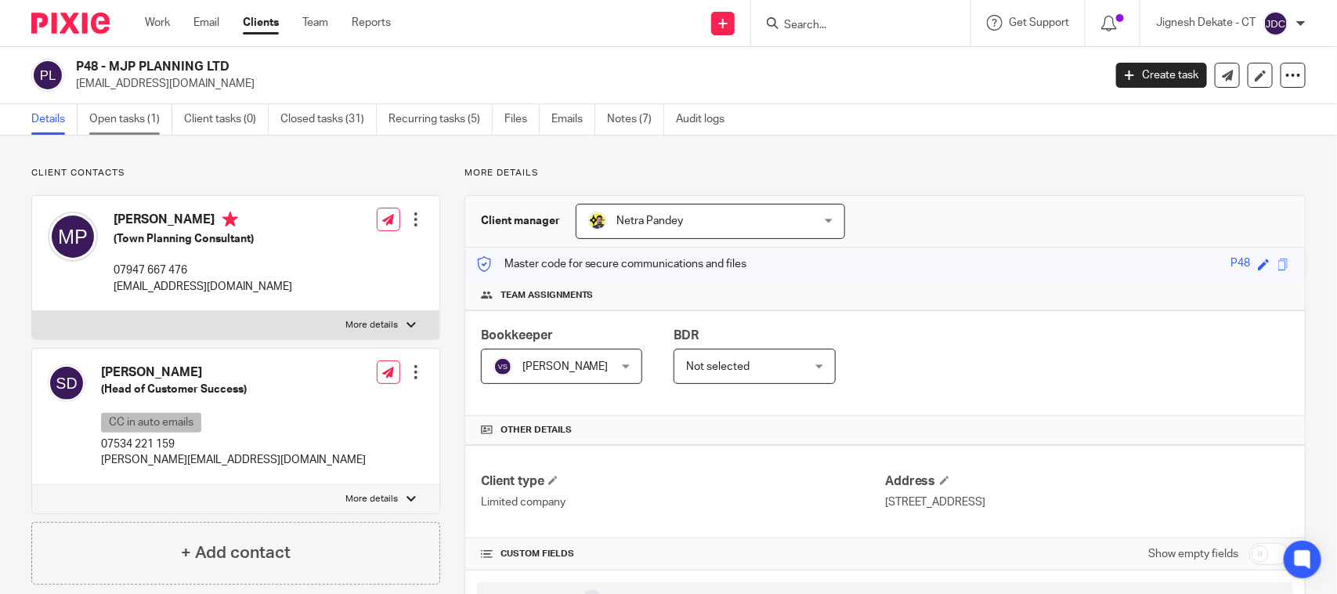
click at [122, 129] on link "Open tasks (1)" at bounding box center [130, 119] width 83 height 31
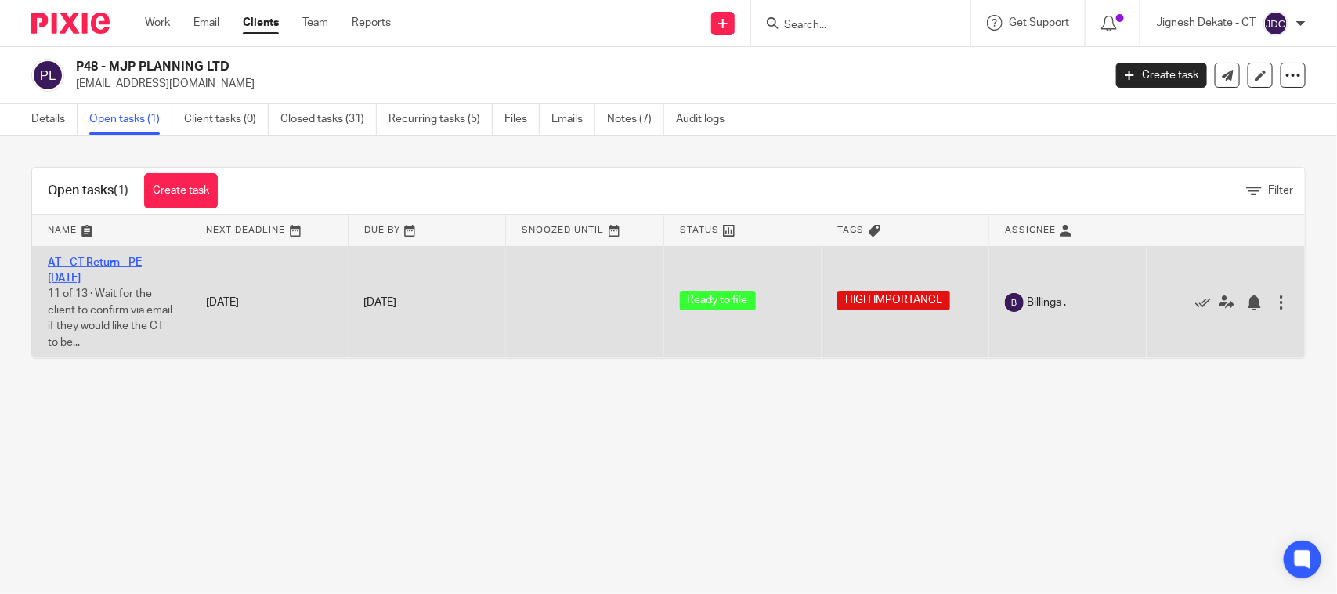
click at [114, 264] on link "AT - CT Return - PE 31-05-2025" at bounding box center [95, 270] width 94 height 27
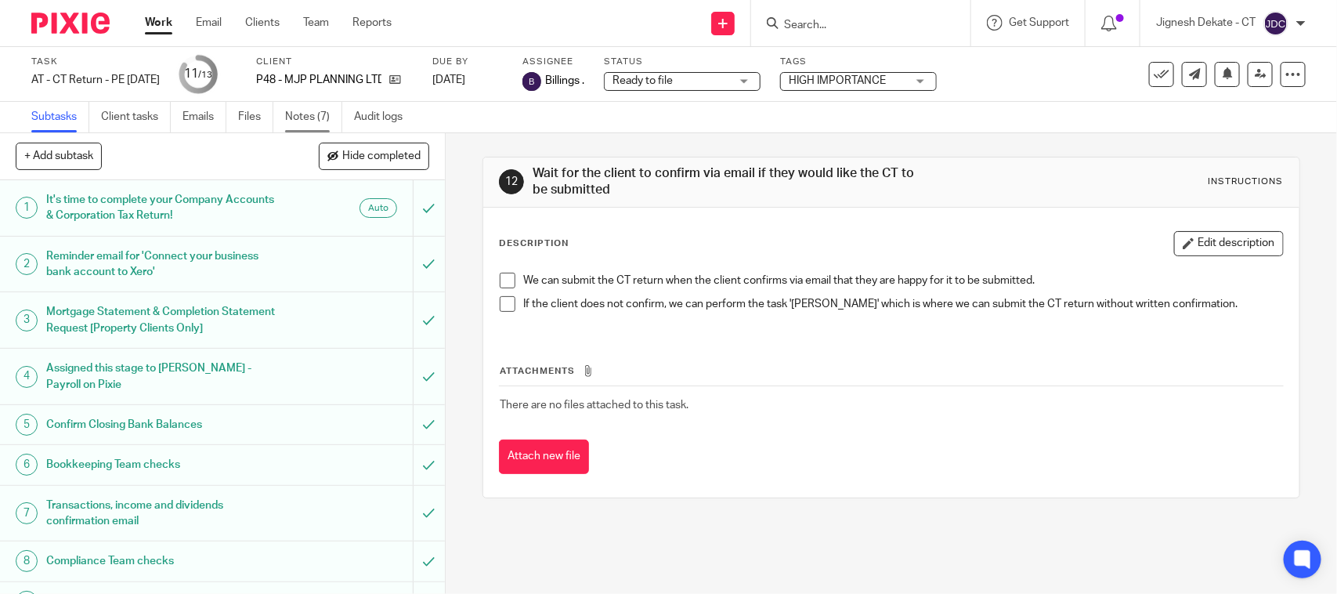
click at [296, 117] on link "Notes (7)" at bounding box center [313, 117] width 57 height 31
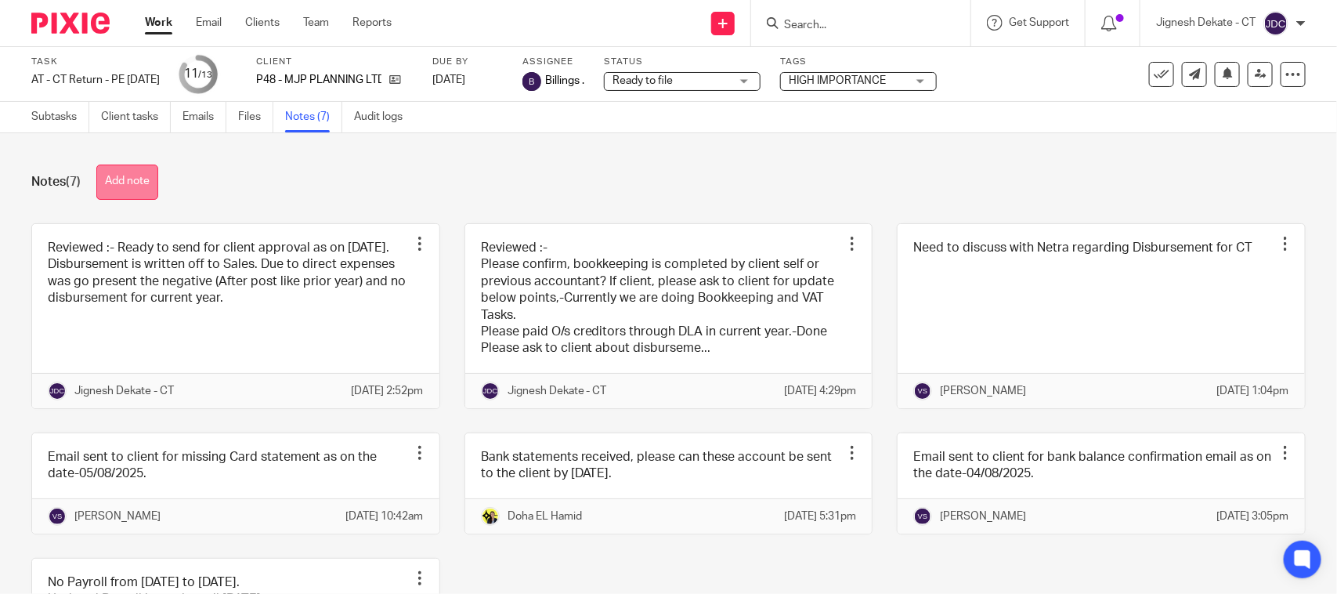
click at [126, 179] on button "Add note" at bounding box center [127, 181] width 62 height 35
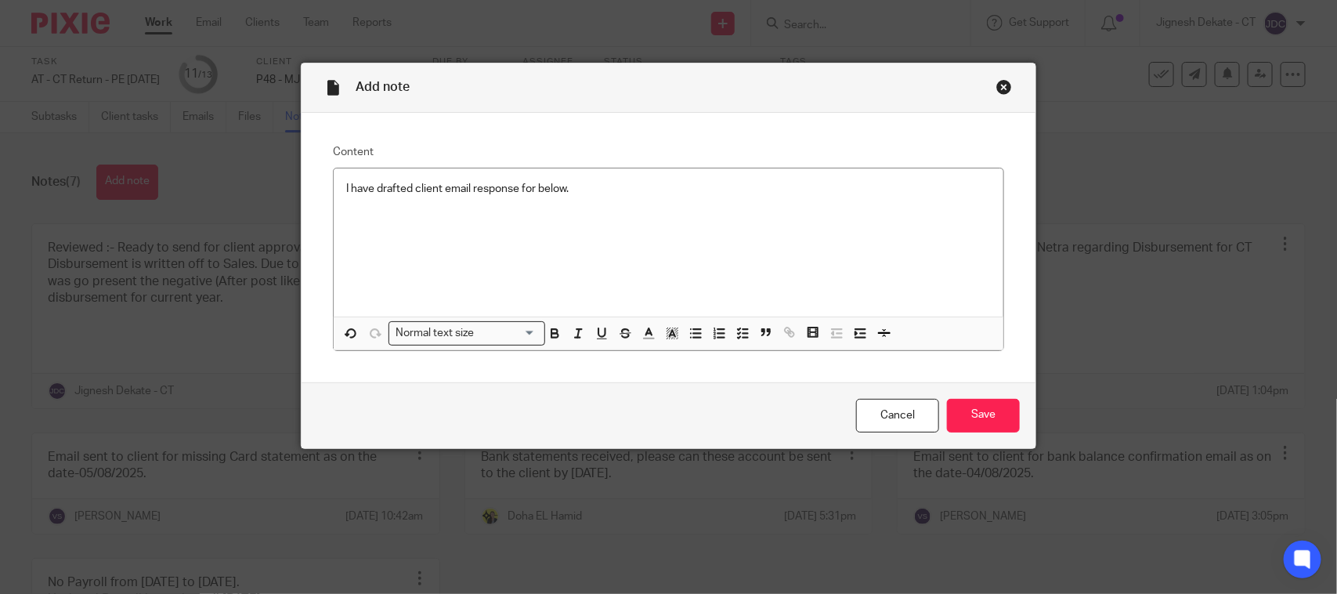
click at [521, 236] on p at bounding box center [668, 237] width 645 height 16
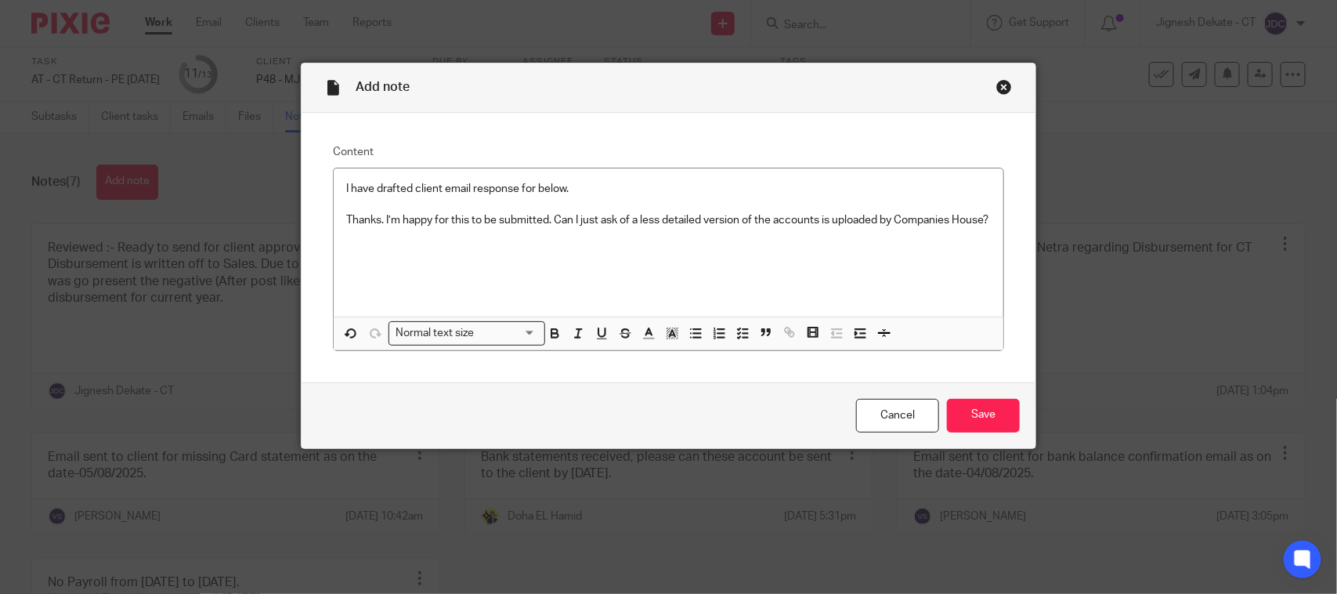
click at [416, 260] on p at bounding box center [668, 252] width 645 height 16
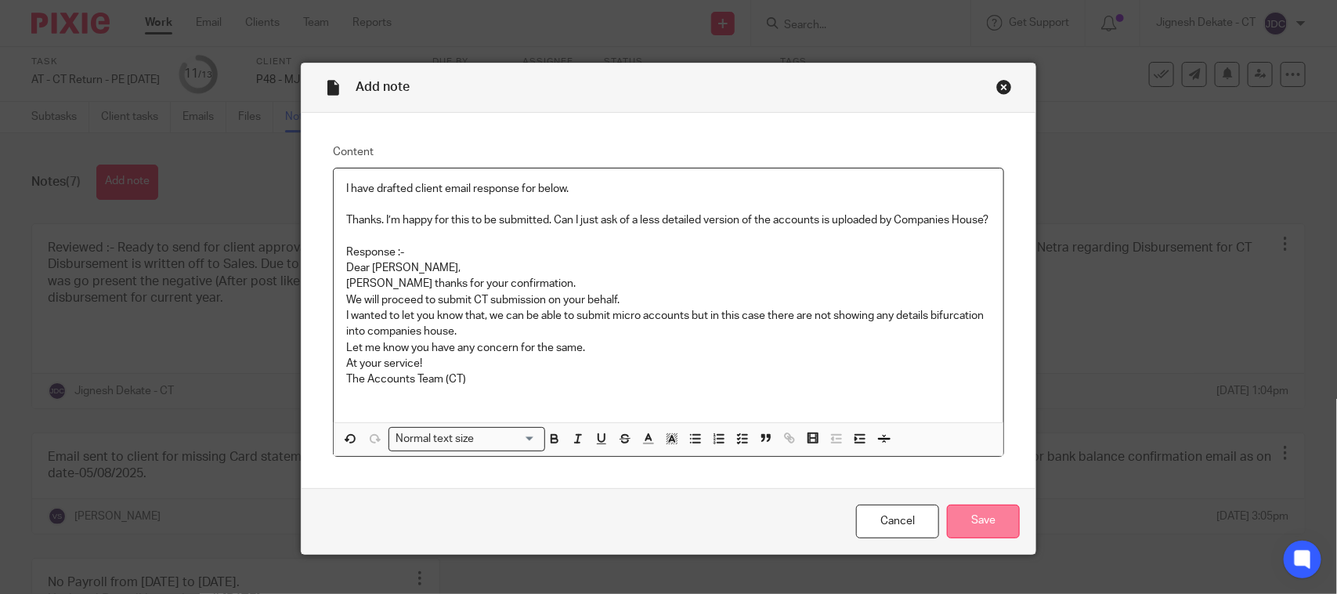
click at [961, 529] on input "Save" at bounding box center [983, 521] width 73 height 34
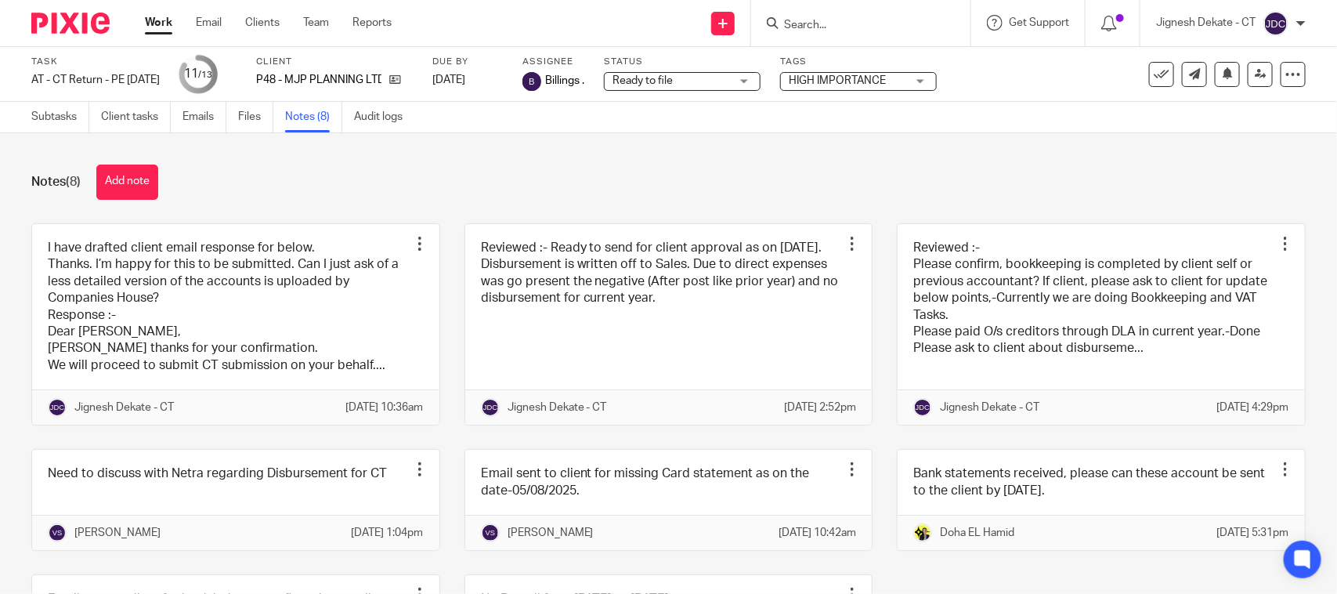
click at [374, 177] on div "Notes (8) Add note" at bounding box center [668, 181] width 1274 height 35
